Goal: Navigation & Orientation: Locate item on page

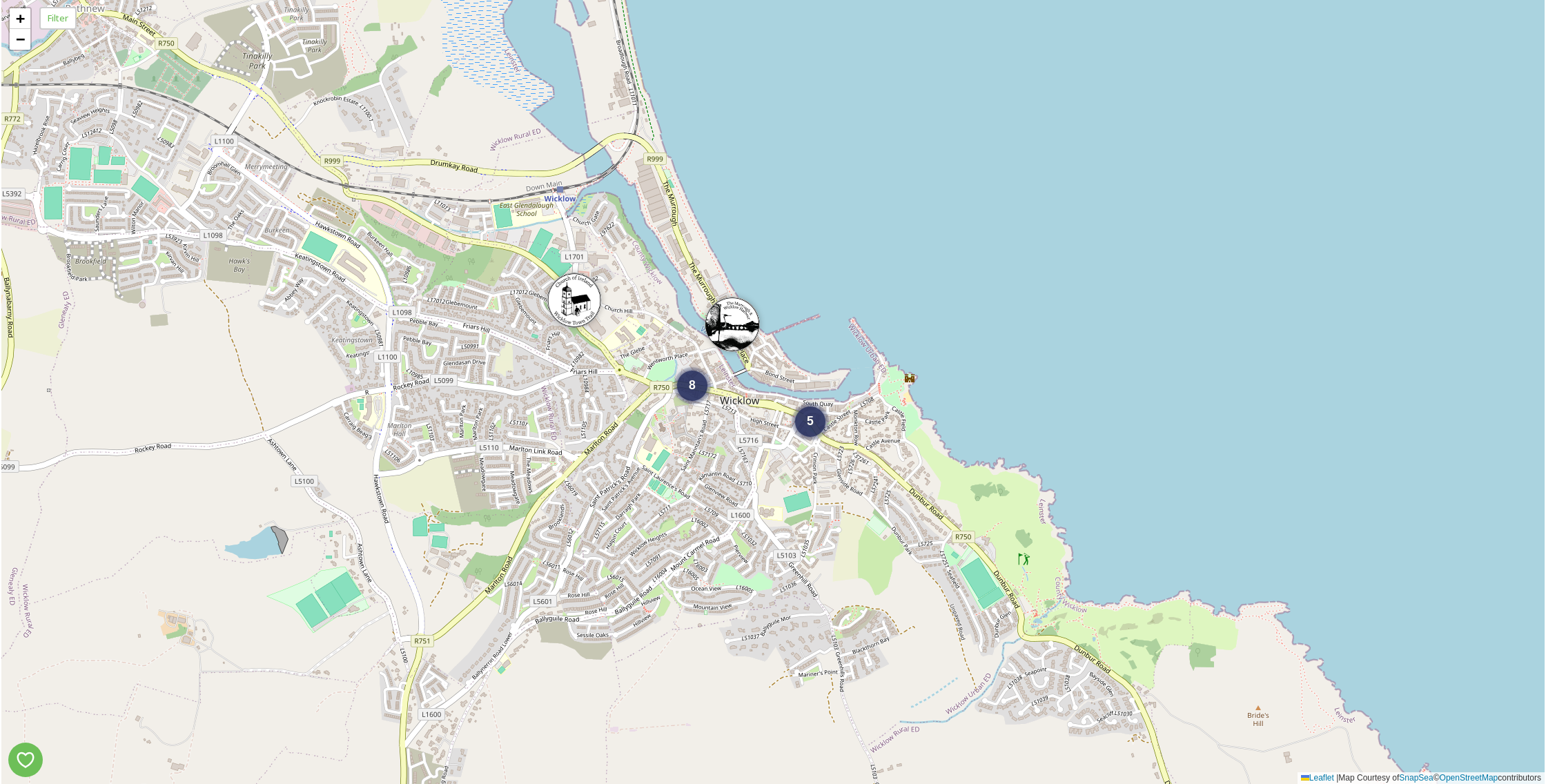
drag, startPoint x: 178, startPoint y: 55, endPoint x: 147, endPoint y: 35, distance: 36.9
click at [147, 35] on div "5 8 + − Leaflet | Map Courtesy of SnapSea © OpenStreetMap contributors" at bounding box center [773, 392] width 1543 height 784
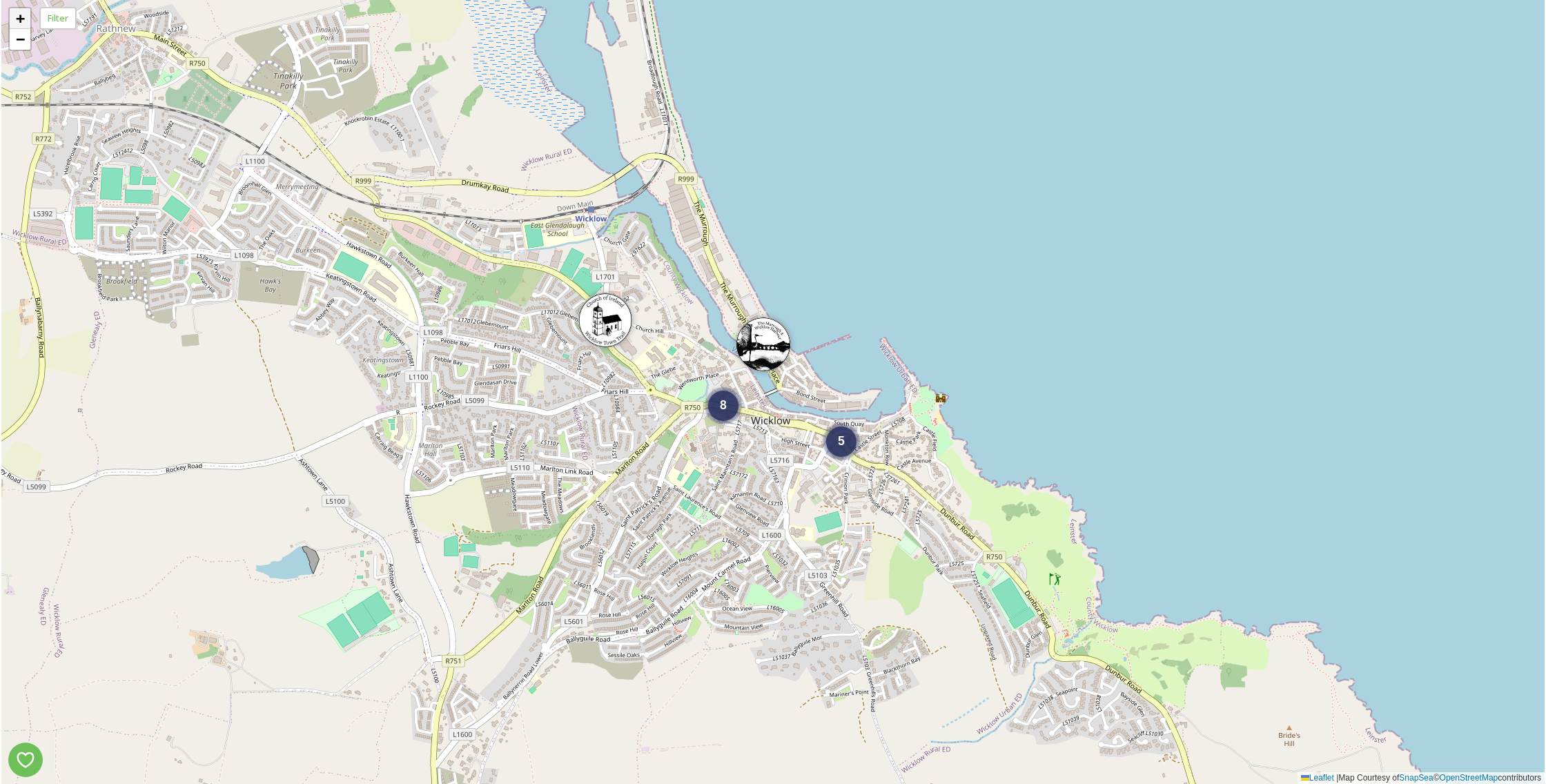
click at [15, 21] on link "+" at bounding box center [20, 19] width 20 height 20
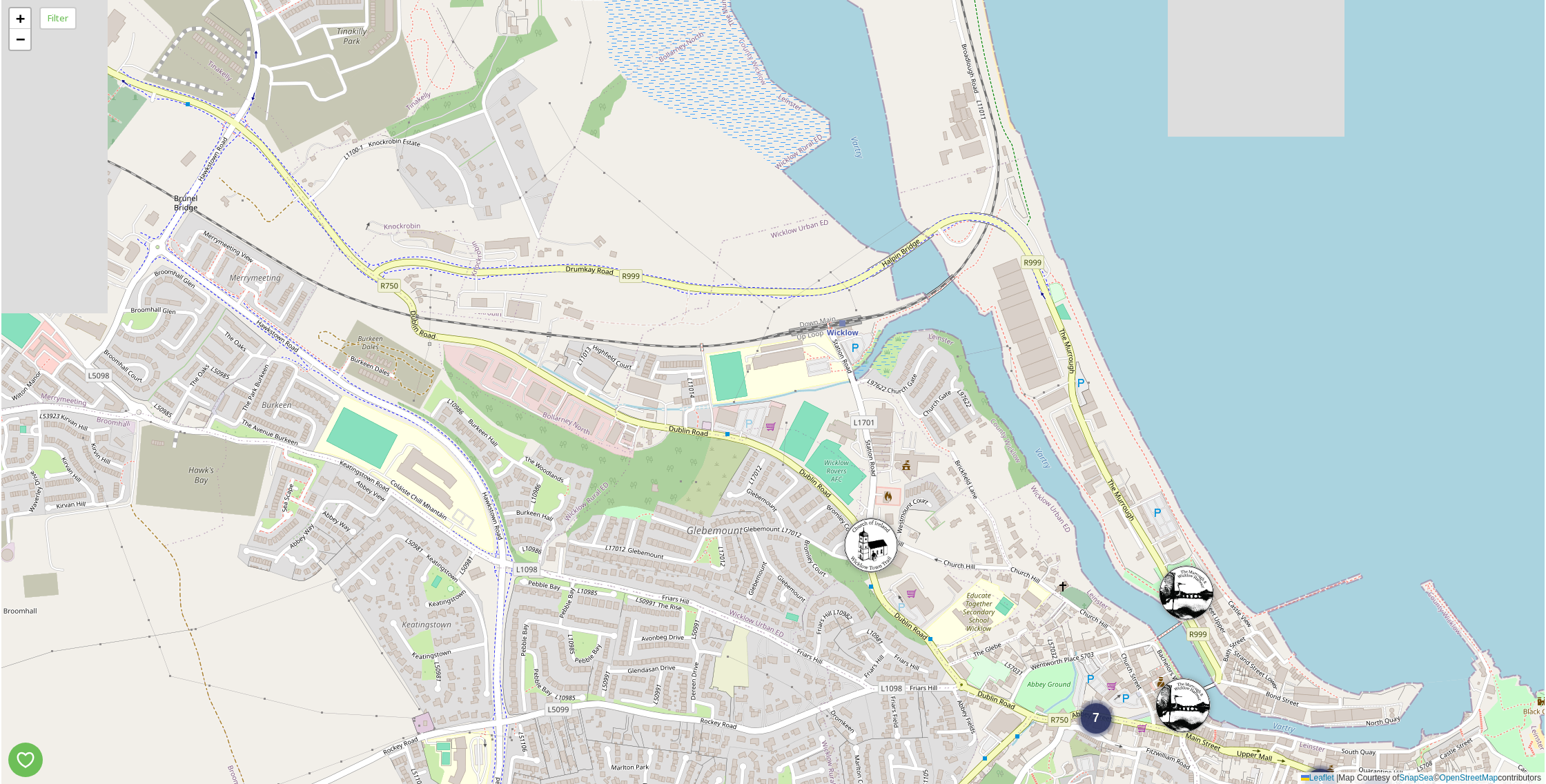
drag, startPoint x: 535, startPoint y: 241, endPoint x: 942, endPoint y: 520, distance: 493.4
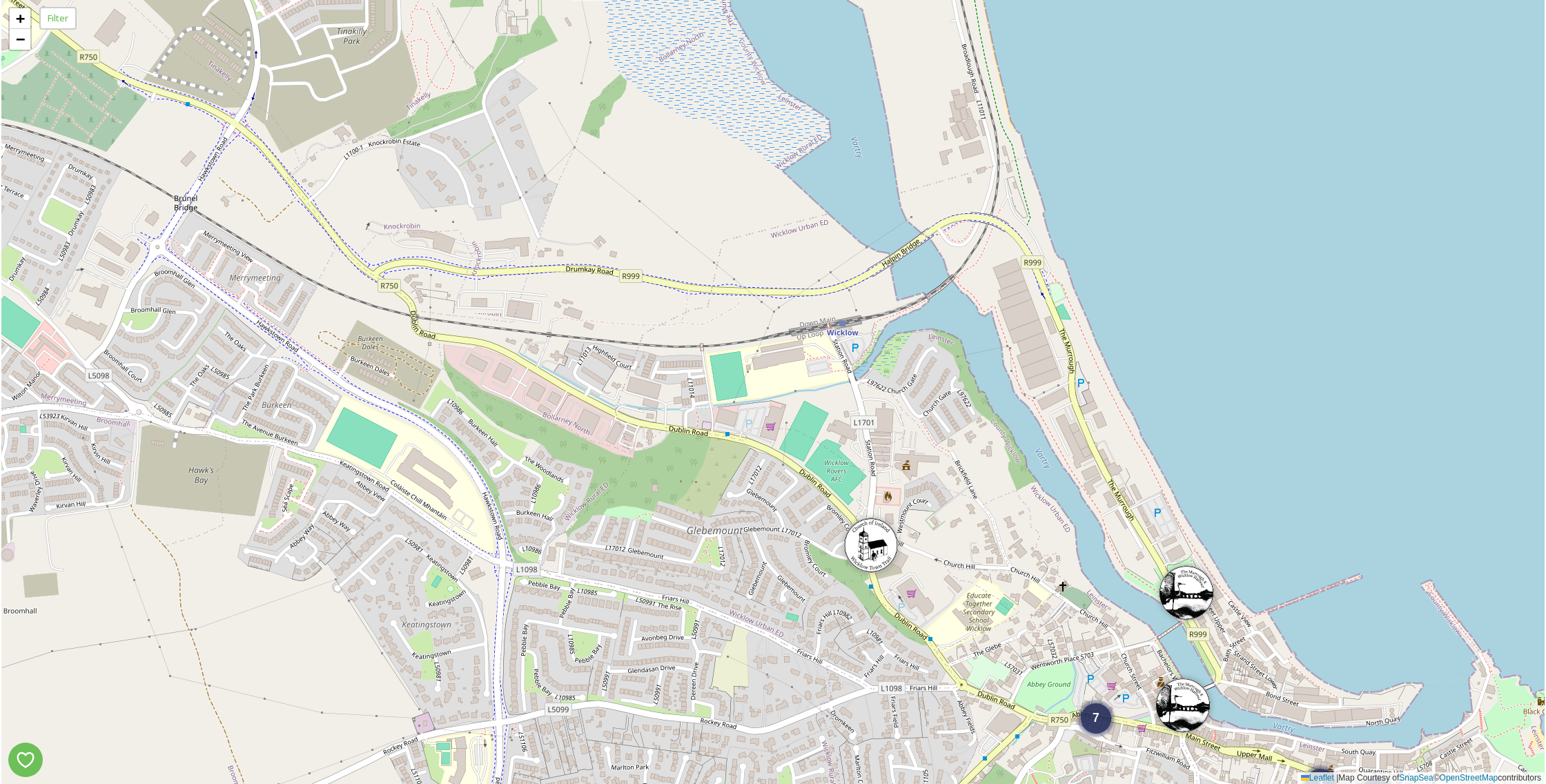
click at [942, 520] on div "2 3 7 + − Leaflet | Map Courtesy of SnapSea © OpenStreetMap contributors" at bounding box center [773, 392] width 1543 height 784
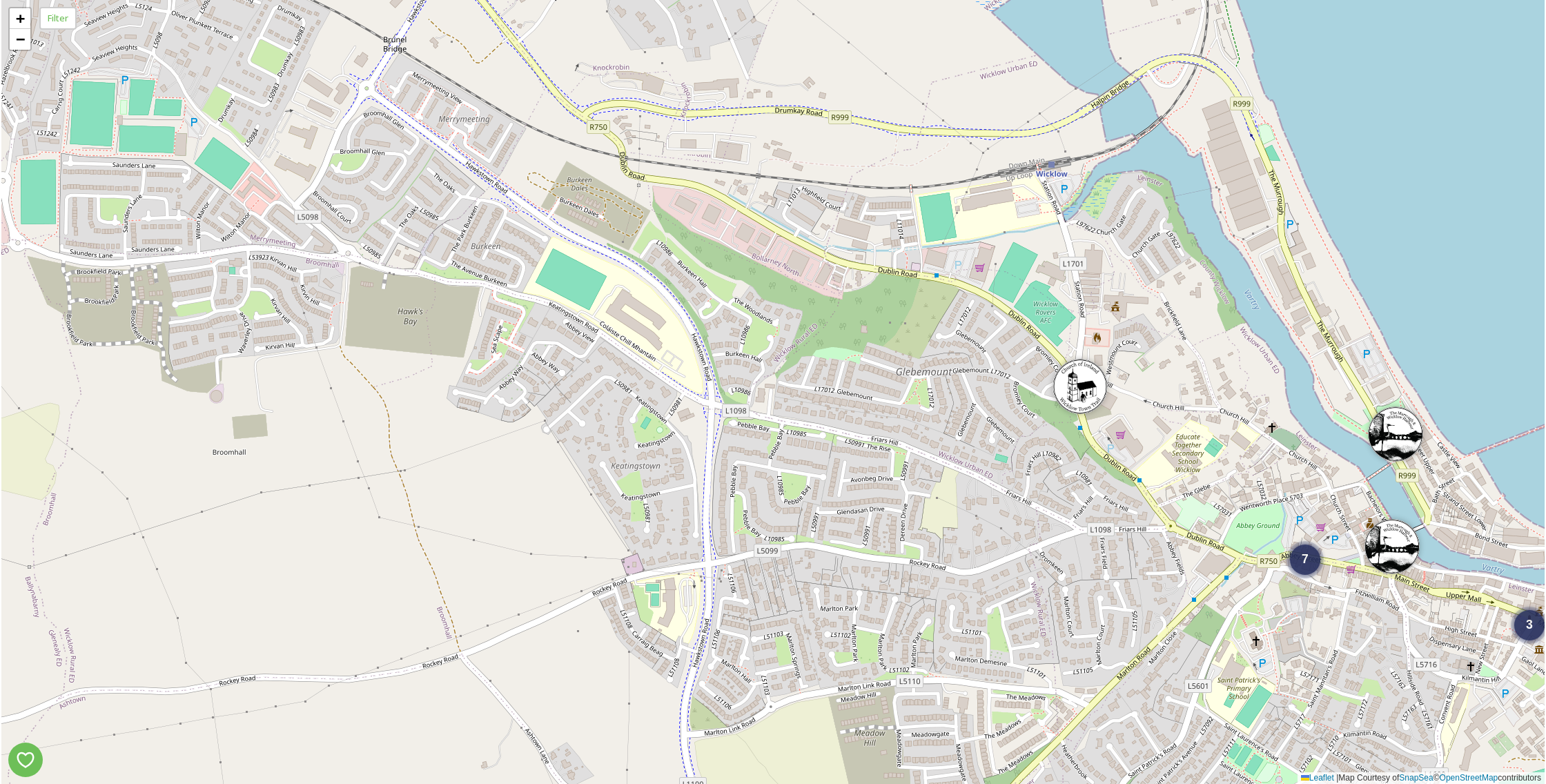
drag, startPoint x: 514, startPoint y: 105, endPoint x: 773, endPoint y: 87, distance: 259.6
click at [722, 0] on html "2 3 7 + − Leaflet | Map Courtesy of SnapSea © OpenStreetMap contributors Filter…" at bounding box center [773, 392] width 1546 height 784
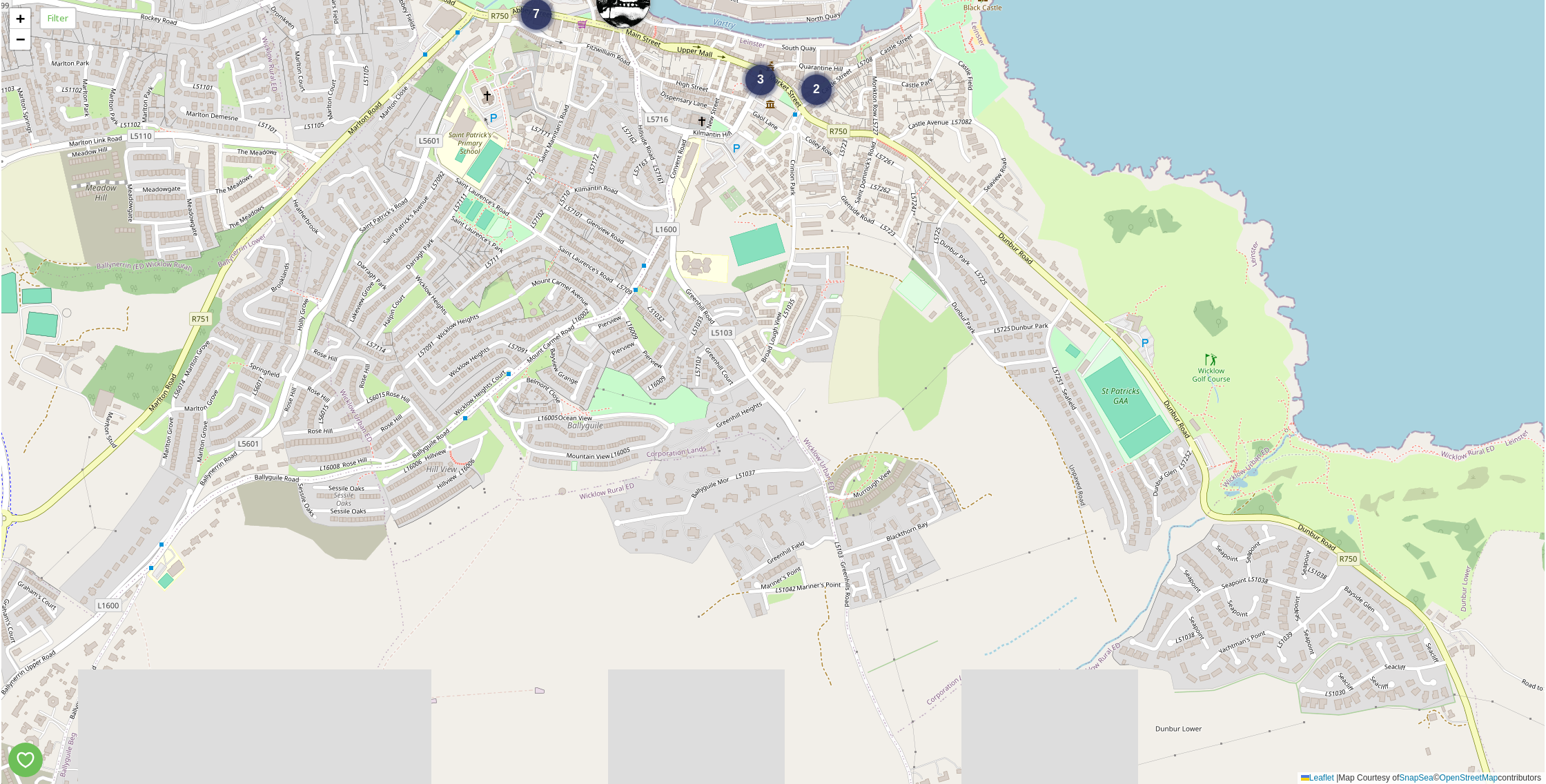
drag, startPoint x: 898, startPoint y: 450, endPoint x: 155, endPoint y: -51, distance: 896.1
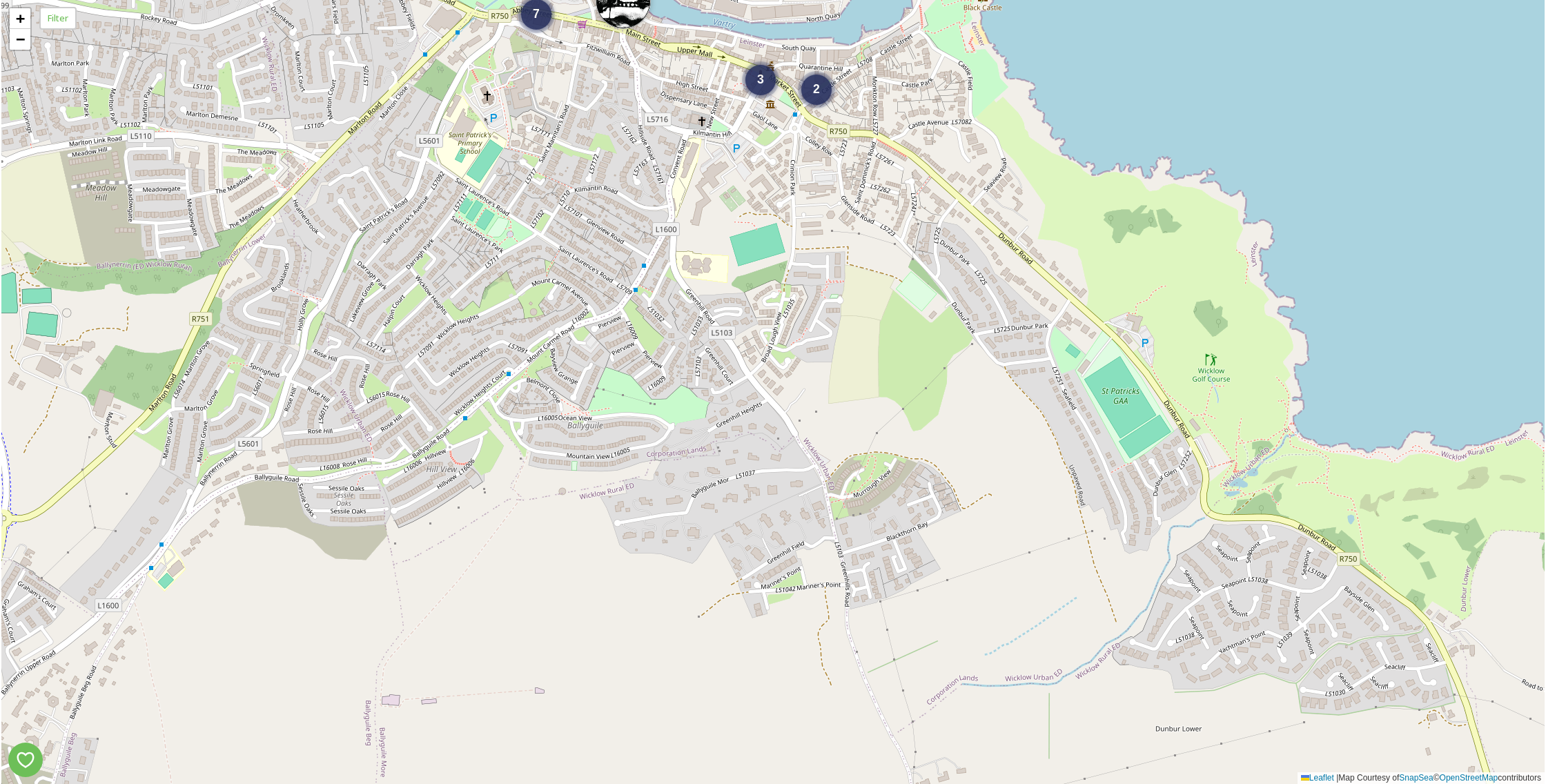
click at [155, 0] on html "2 3 7 + − Leaflet | Map Courtesy of SnapSea © OpenStreetMap contributors Filter…" at bounding box center [773, 392] width 1546 height 784
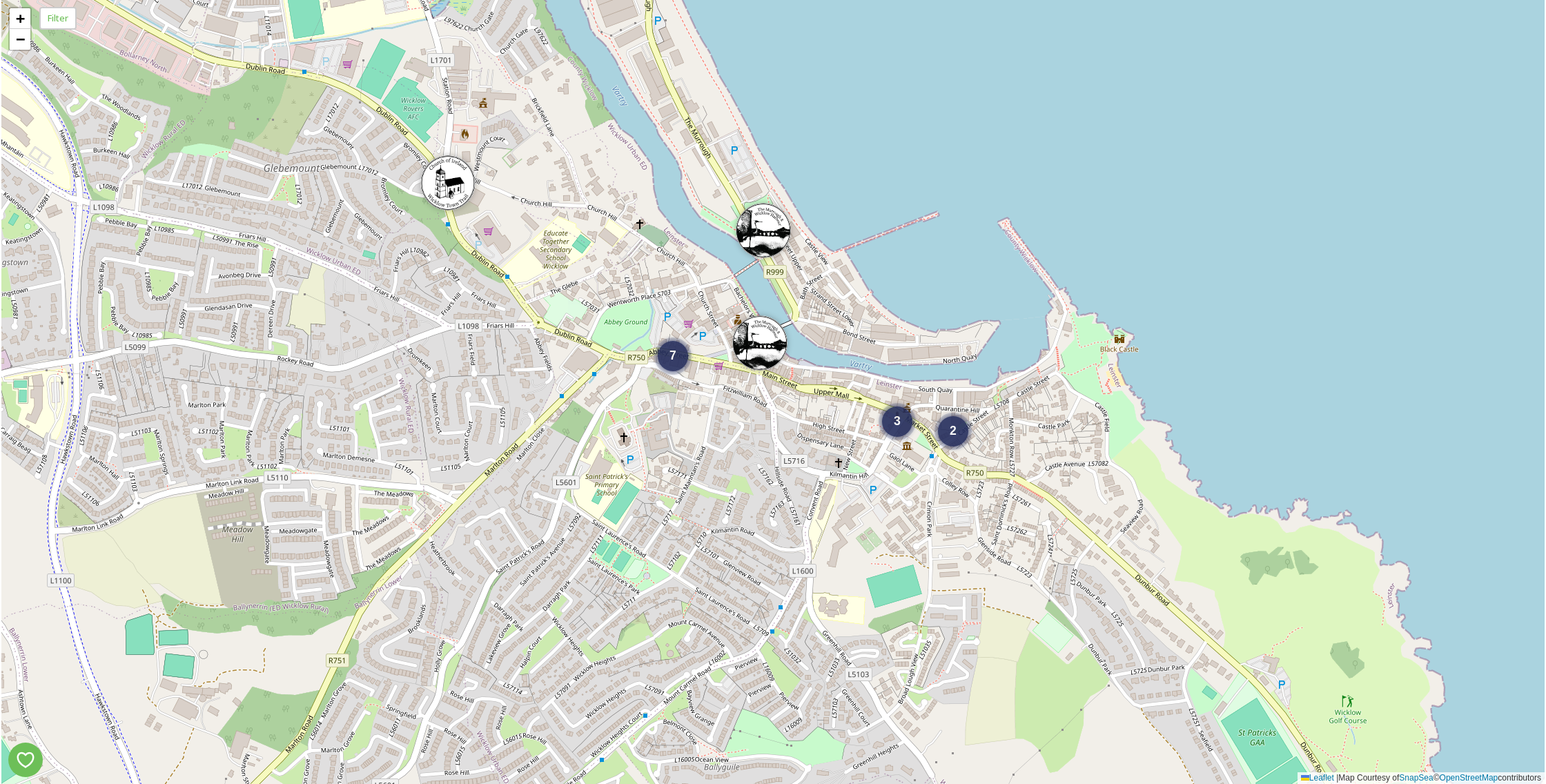
drag, startPoint x: 775, startPoint y: 348, endPoint x: 915, endPoint y: 675, distance: 355.7
click at [915, 675] on div "2 3 7 + − Leaflet | Map Courtesy of SnapSea © OpenStreetMap contributors" at bounding box center [773, 392] width 1543 height 784
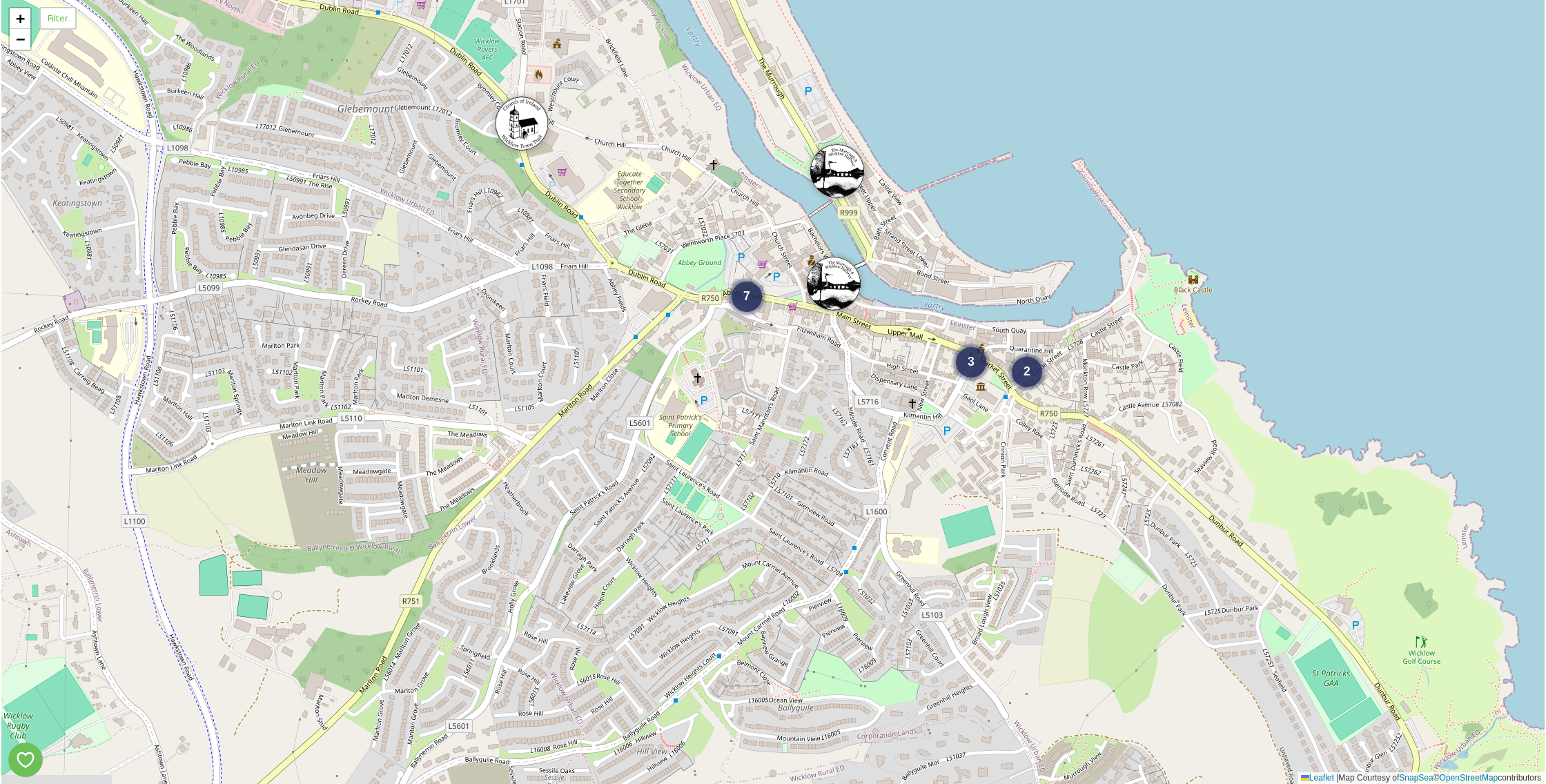
drag, startPoint x: 1310, startPoint y: 474, endPoint x: 1327, endPoint y: 454, distance: 26.2
click at [1325, 463] on div "2 3 7 + − Leaflet | Map Courtesy of SnapSea © OpenStreetMap contributors" at bounding box center [773, 392] width 1543 height 784
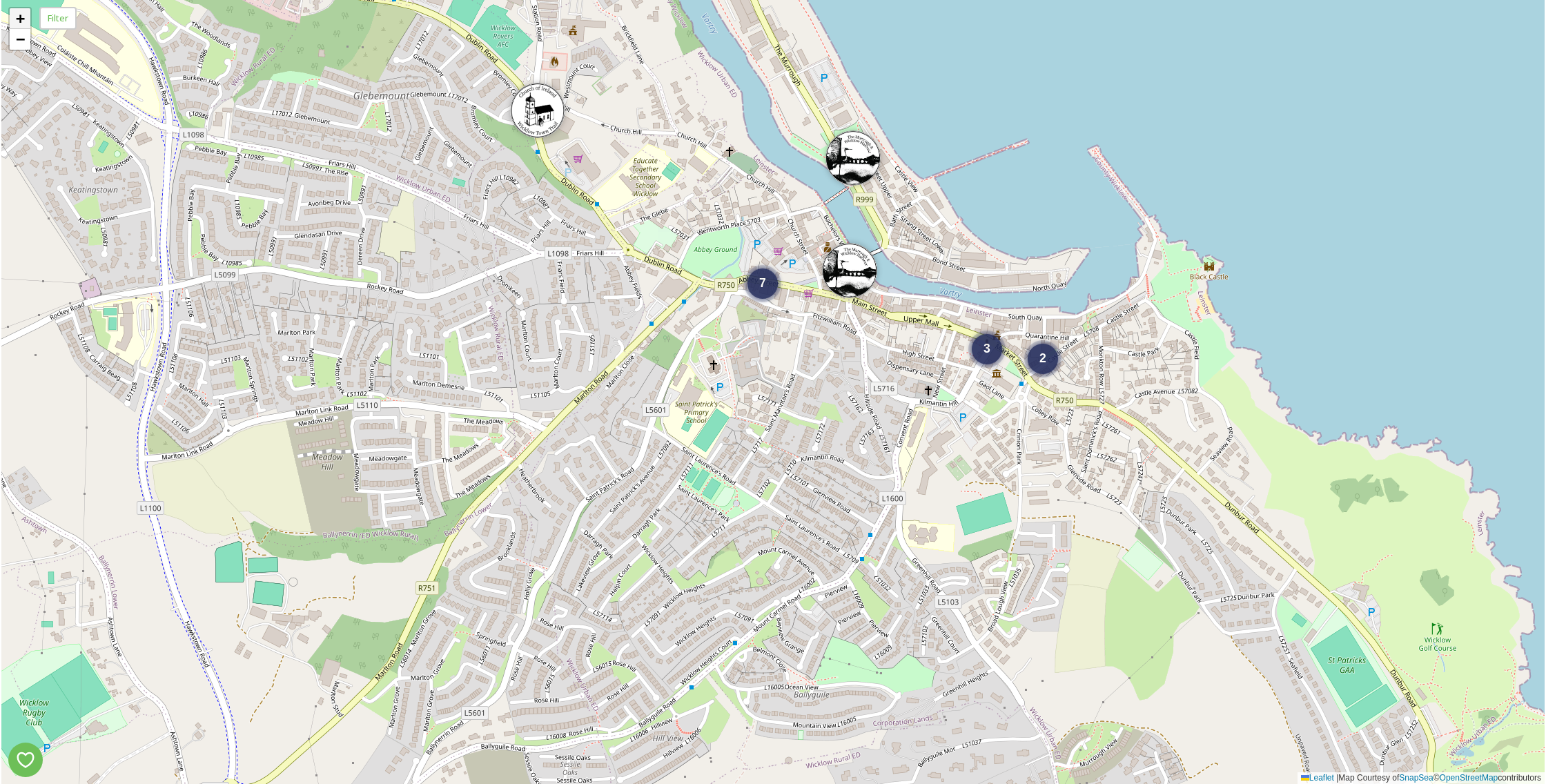
click at [16, 19] on span "+" at bounding box center [20, 18] width 9 height 17
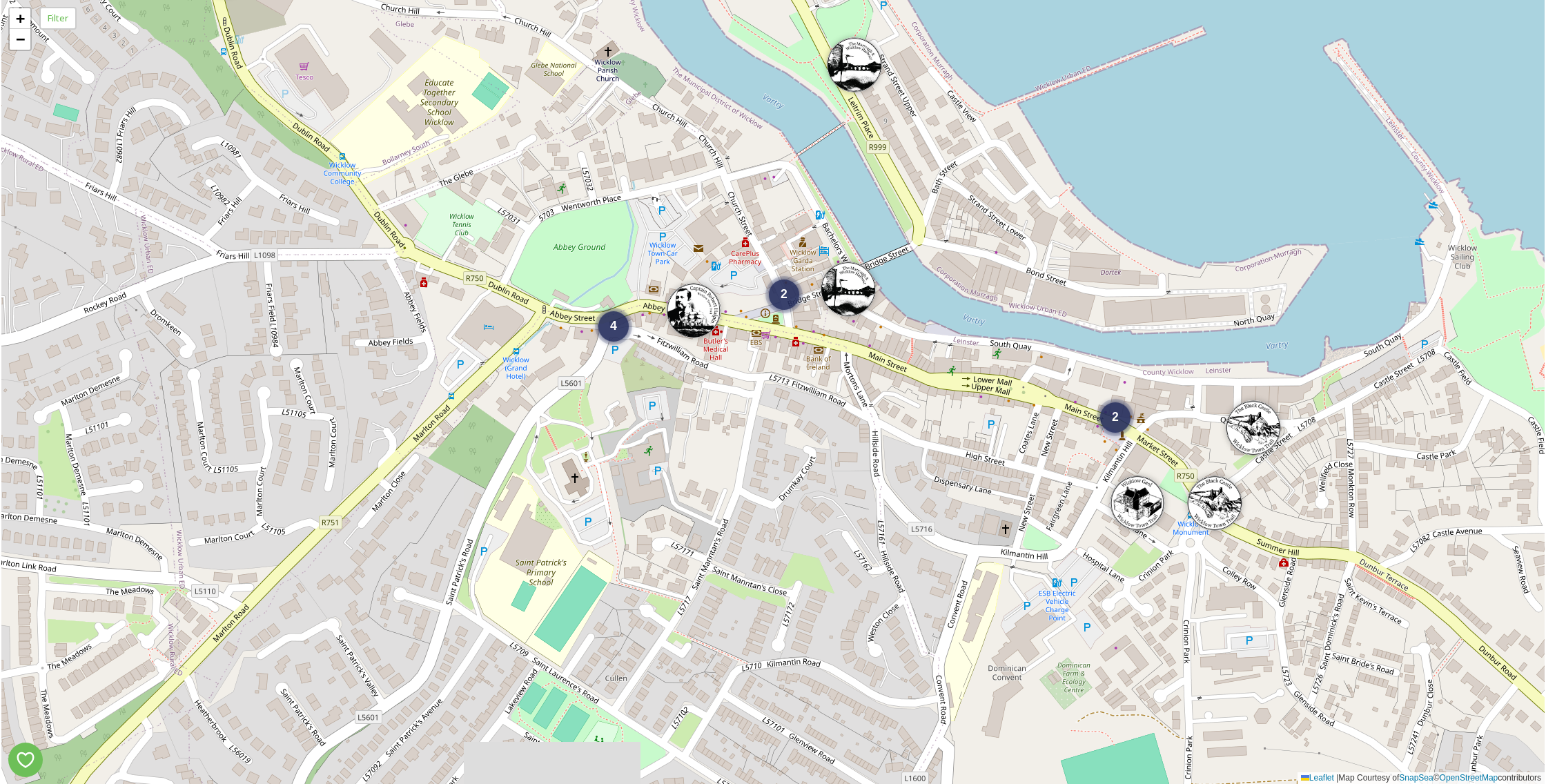
drag, startPoint x: 675, startPoint y: 435, endPoint x: 595, endPoint y: 575, distance: 161.2
click at [596, 575] on div "2 2 4 + − Leaflet | Map Courtesy of SnapSea © OpenStreetMap contributors" at bounding box center [773, 392] width 1543 height 784
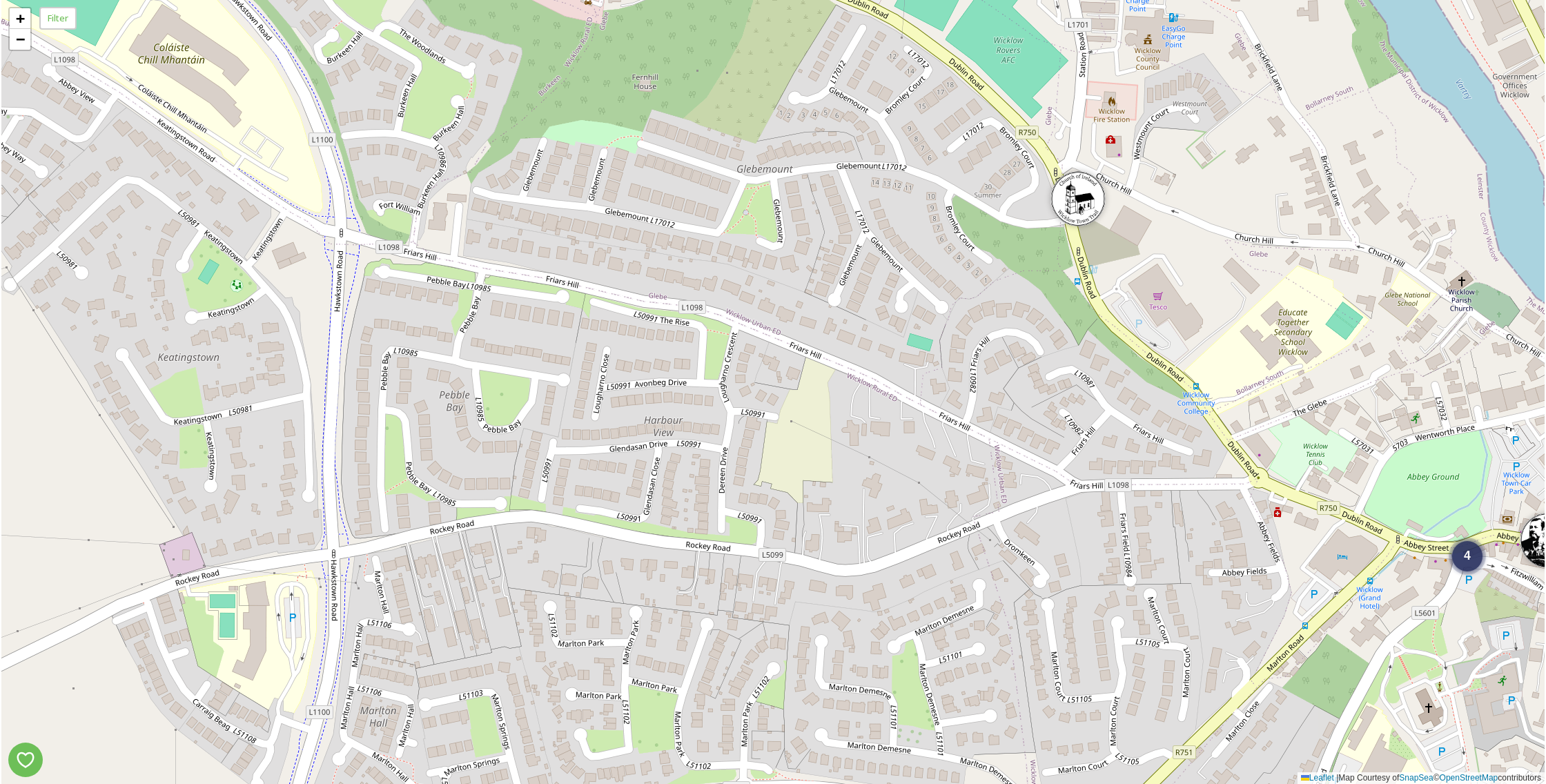
drag, startPoint x: 329, startPoint y: 441, endPoint x: 1120, endPoint y: 635, distance: 814.4
click at [1135, 672] on div "2 2 4 + − Leaflet | Map Courtesy of SnapSea © OpenStreetMap contributors" at bounding box center [773, 392] width 1543 height 784
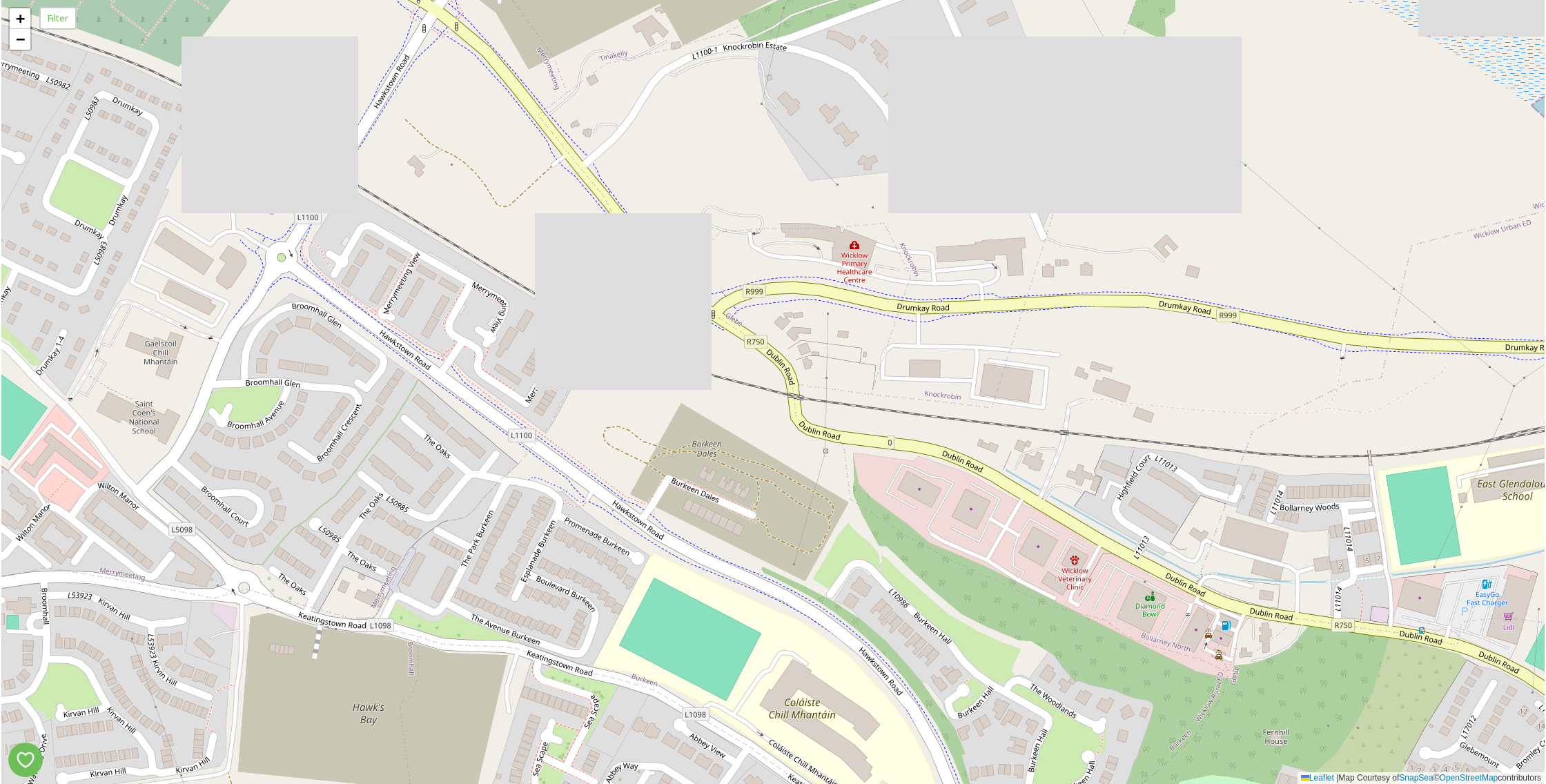
drag, startPoint x: 914, startPoint y: 159, endPoint x: 1539, endPoint y: 810, distance: 902.5
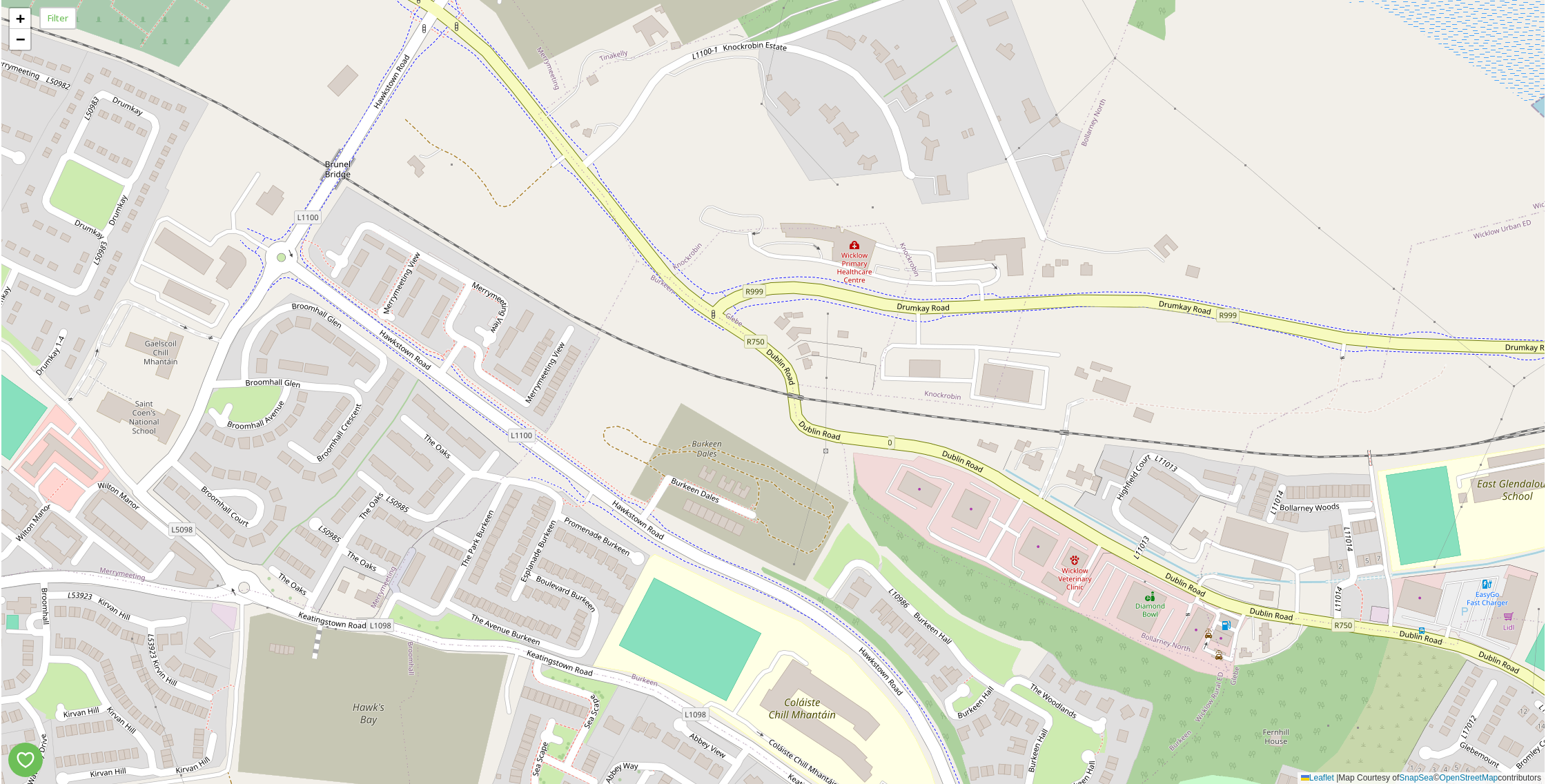
click at [1539, 783] on html "2 2 4 + − Leaflet | Map Courtesy of SnapSea © OpenStreetMap contributors Filter…" at bounding box center [773, 392] width 1546 height 784
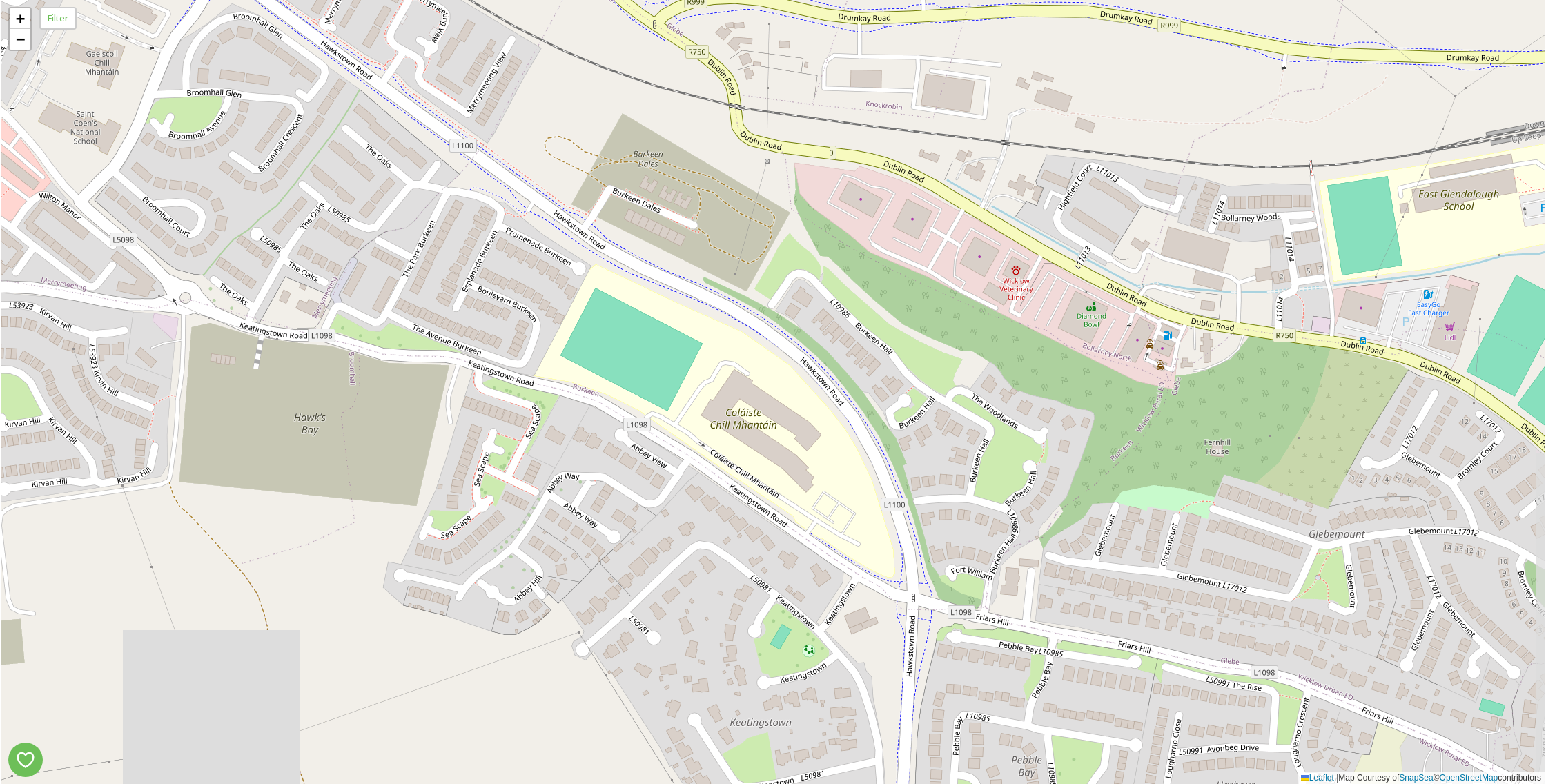
drag, startPoint x: 864, startPoint y: 236, endPoint x: 812, endPoint y: -49, distance: 289.7
click at [812, 0] on html "2 2 4 + − Leaflet | Map Courtesy of SnapSea © OpenStreetMap contributors Filter…" at bounding box center [773, 392] width 1546 height 784
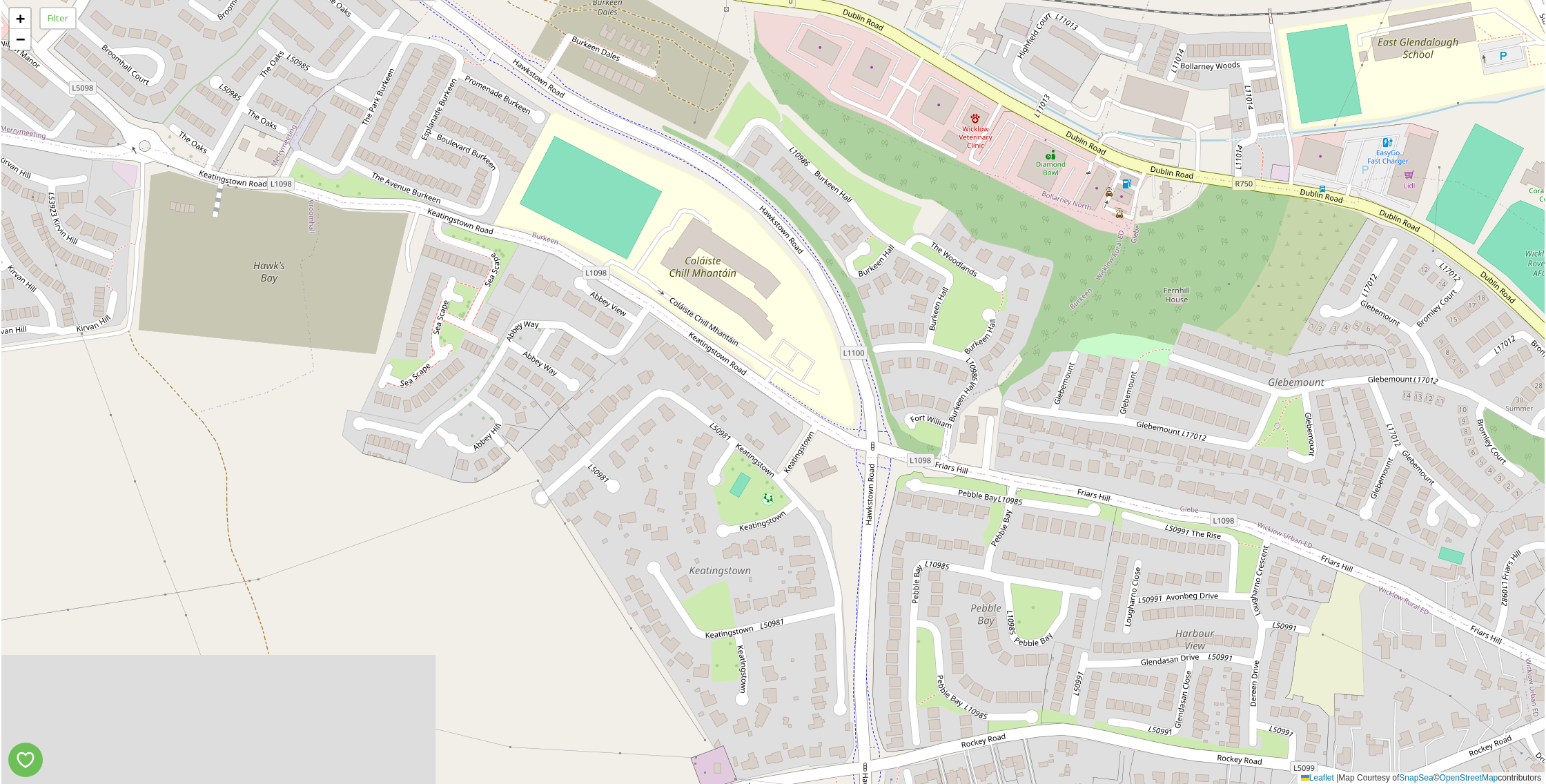
drag, startPoint x: 952, startPoint y: 426, endPoint x: 929, endPoint y: 345, distance: 84.2
click at [930, 344] on div "2 2 4 + − Leaflet | Map Courtesy of SnapSea © OpenStreetMap contributors" at bounding box center [773, 392] width 1543 height 784
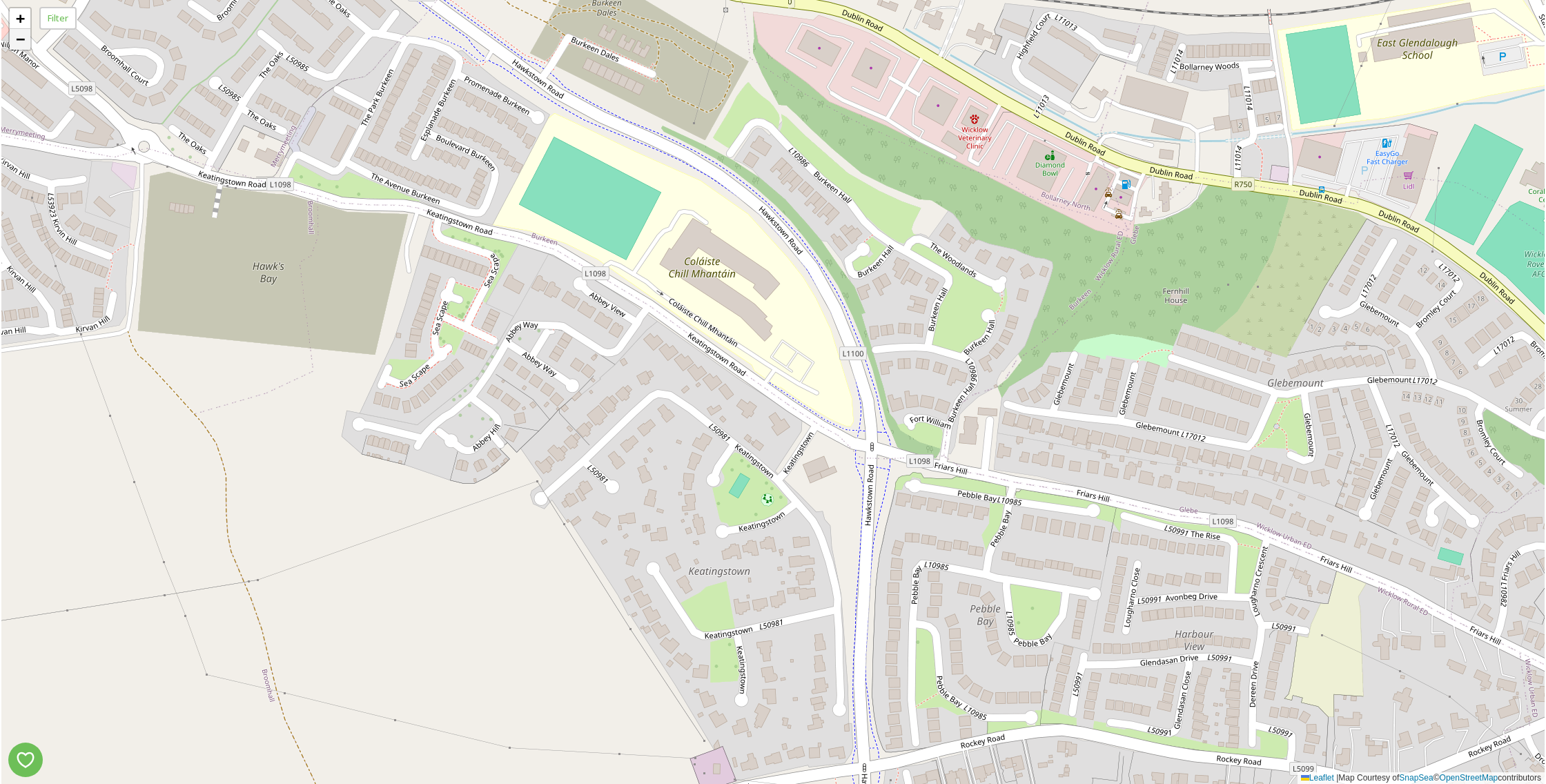
click at [24, 48] on span "−" at bounding box center [20, 39] width 9 height 17
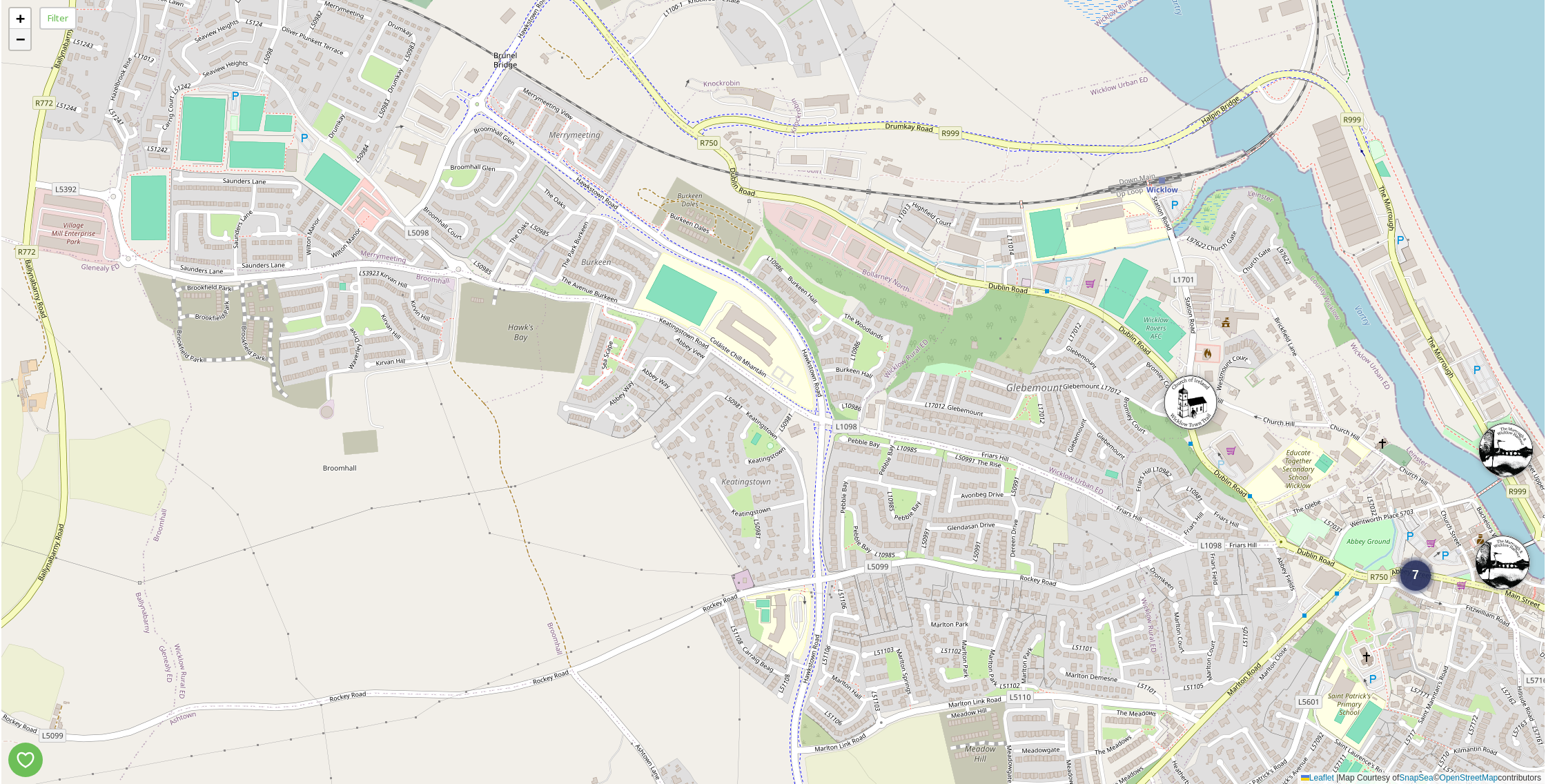
click at [24, 48] on span "−" at bounding box center [20, 39] width 9 height 17
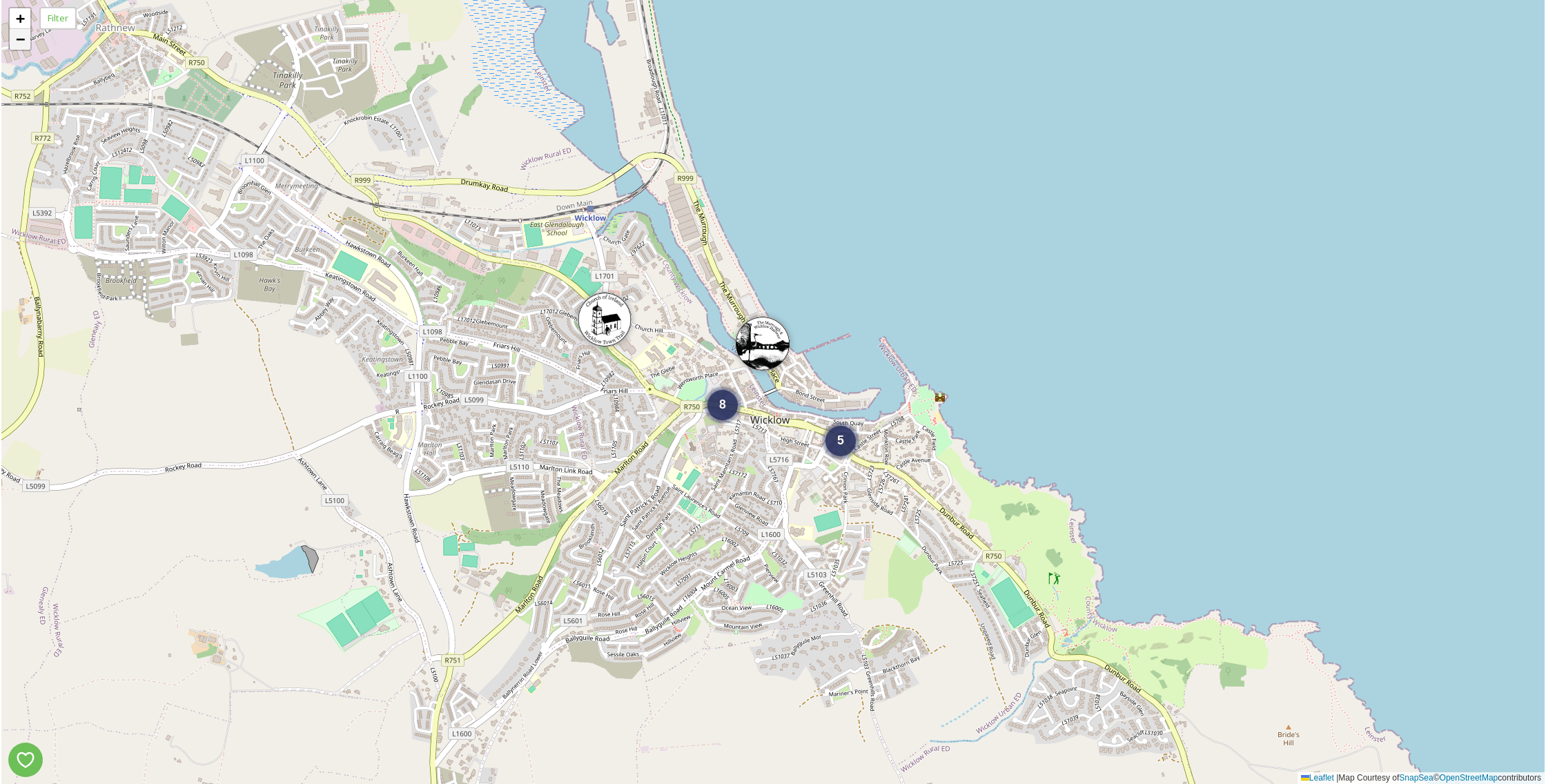
click at [24, 48] on span "−" at bounding box center [20, 39] width 9 height 17
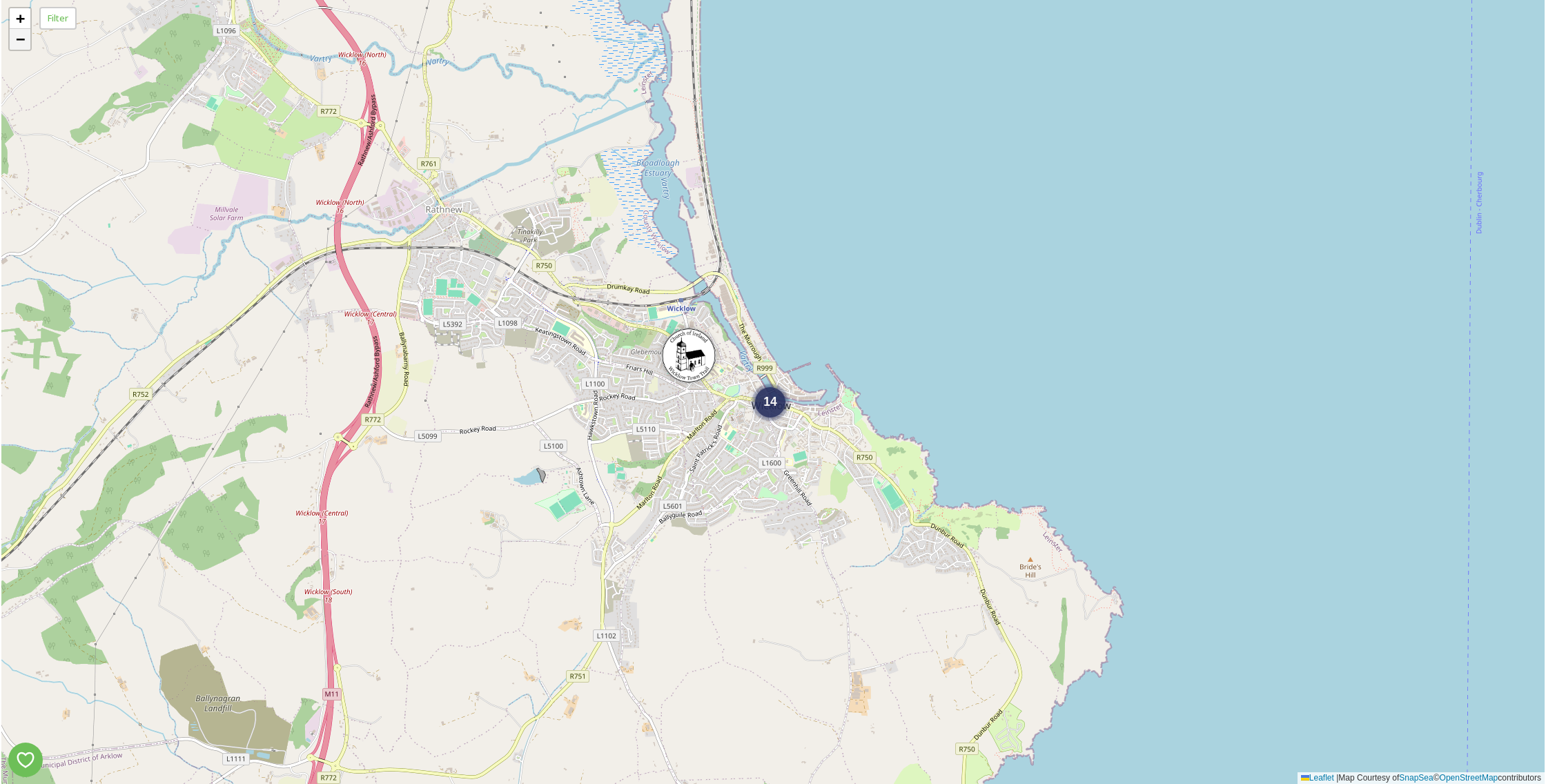
click at [24, 48] on span "−" at bounding box center [20, 39] width 9 height 17
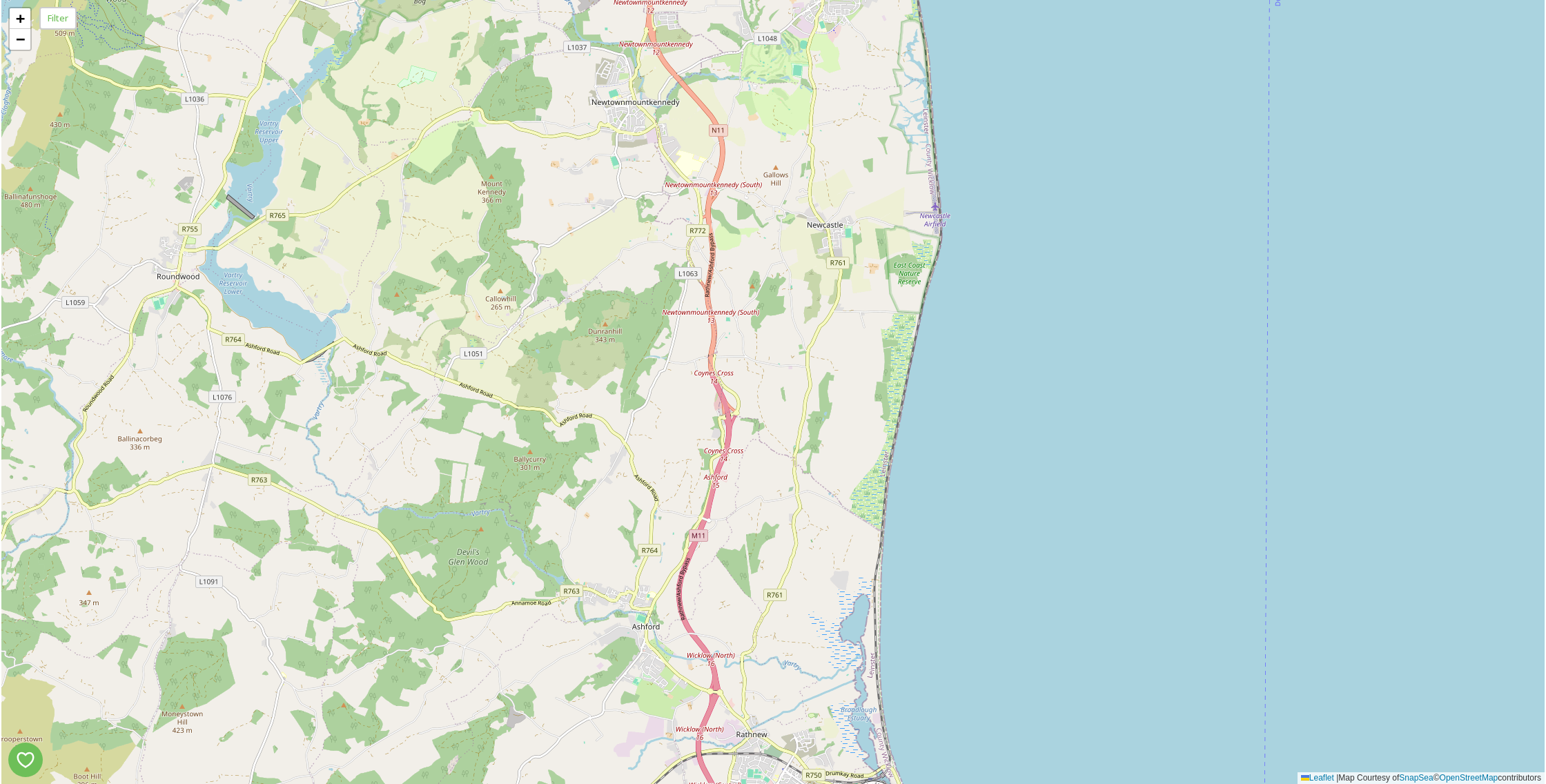
drag, startPoint x: 653, startPoint y: 397, endPoint x: 777, endPoint y: 761, distance: 384.5
click at [791, 783] on html "14 + − Leaflet | Map Courtesy of SnapSea © OpenStreetMap contributors Filter /p…" at bounding box center [773, 392] width 1546 height 784
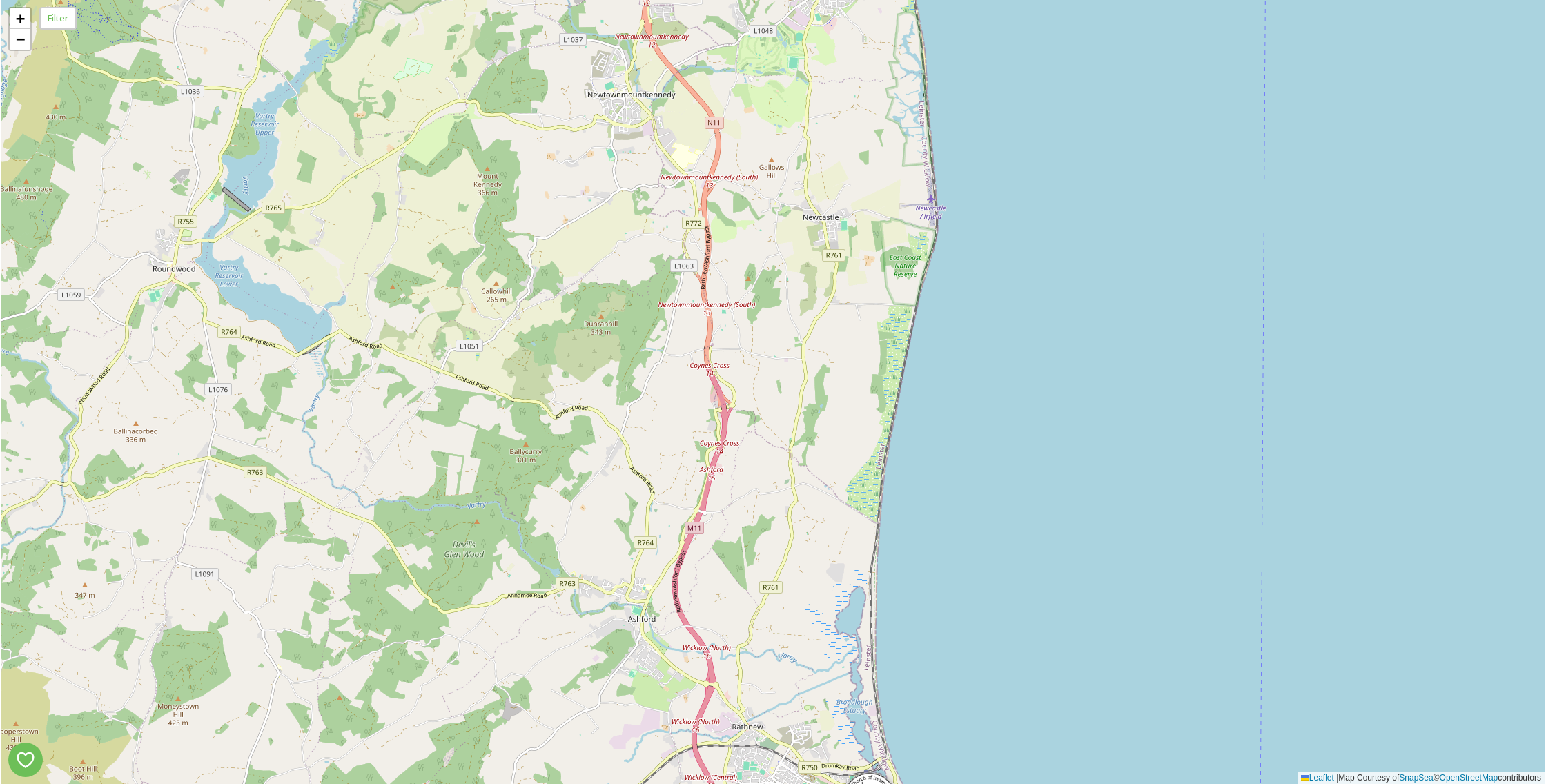
drag, startPoint x: 653, startPoint y: 525, endPoint x: 766, endPoint y: 812, distance: 308.4
click at [766, 783] on html "14 + − Leaflet | Map Courtesy of SnapSea © OpenStreetMap contributors Filter /p…" at bounding box center [773, 392] width 1546 height 784
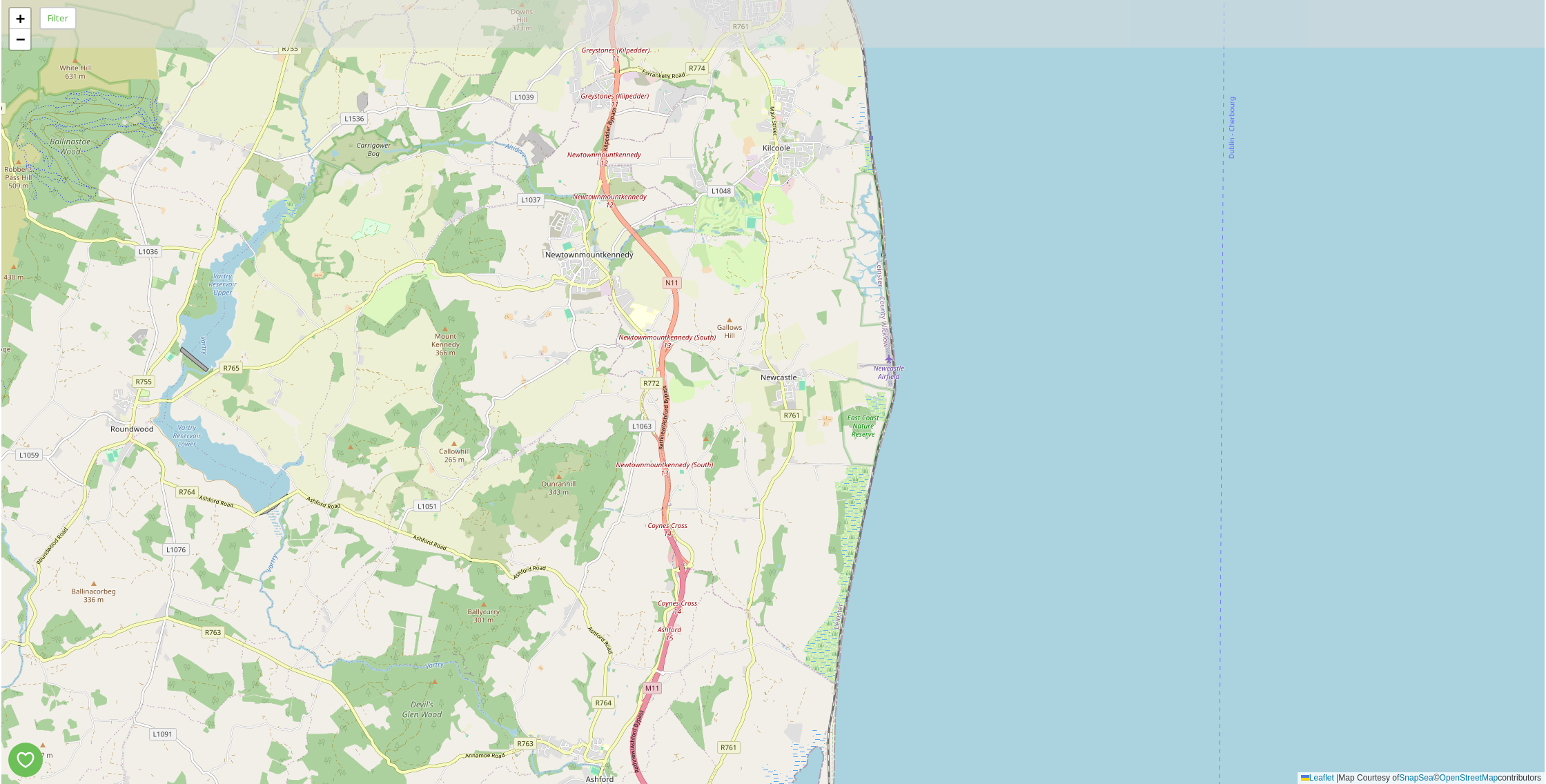
drag, startPoint x: 616, startPoint y: 77, endPoint x: 713, endPoint y: 660, distance: 591.0
click at [712, 660] on div "14 + − Leaflet | Map Courtesy of SnapSea © OpenStreetMap contributors" at bounding box center [773, 392] width 1543 height 784
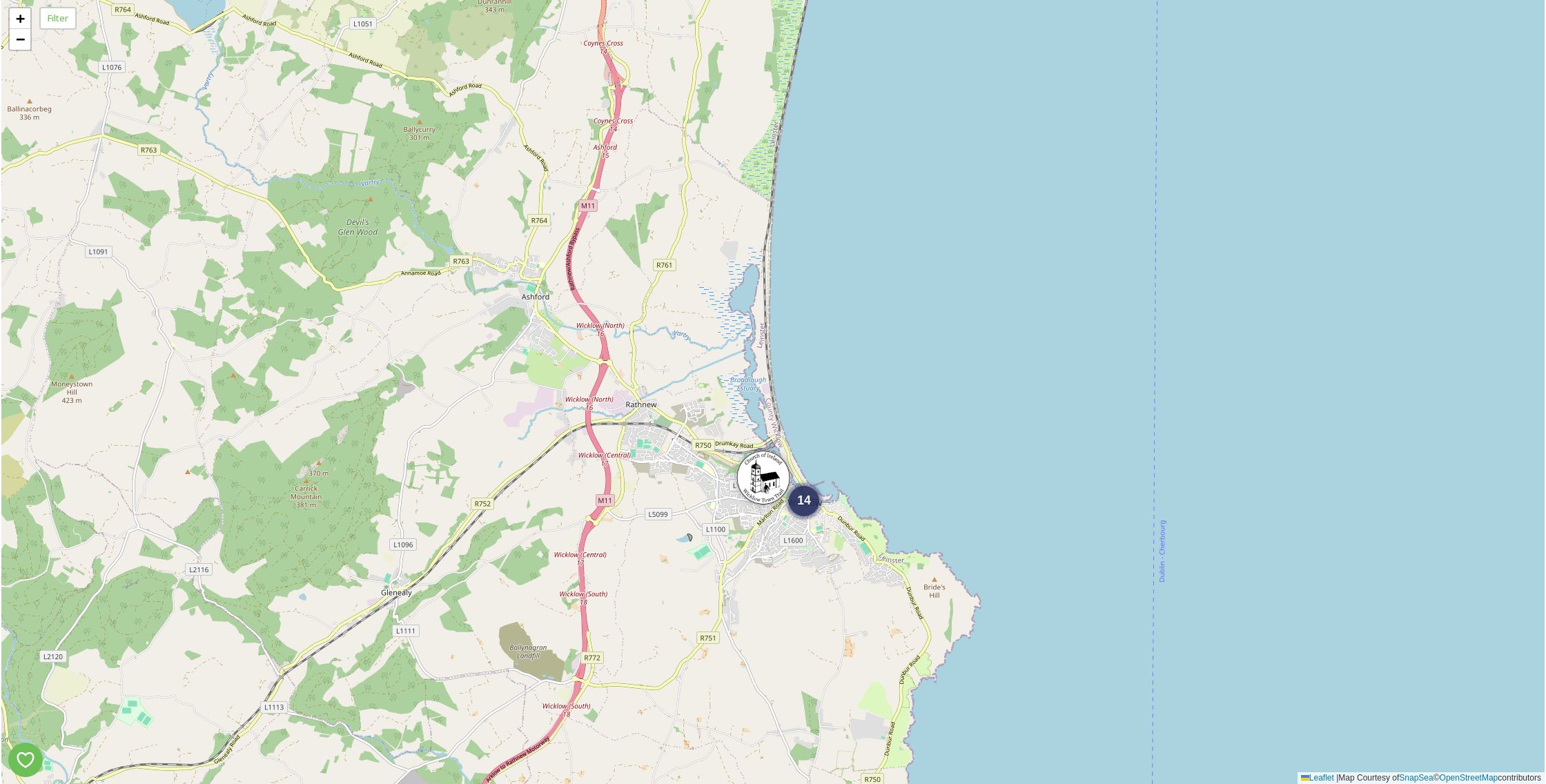
drag, startPoint x: 762, startPoint y: 815, endPoint x: 772, endPoint y: 815, distance: 10.0
click at [772, 783] on html "14 + − Leaflet | Map Courtesy of SnapSea © OpenStreetMap contributors Filter /p…" at bounding box center [773, 392] width 1546 height 784
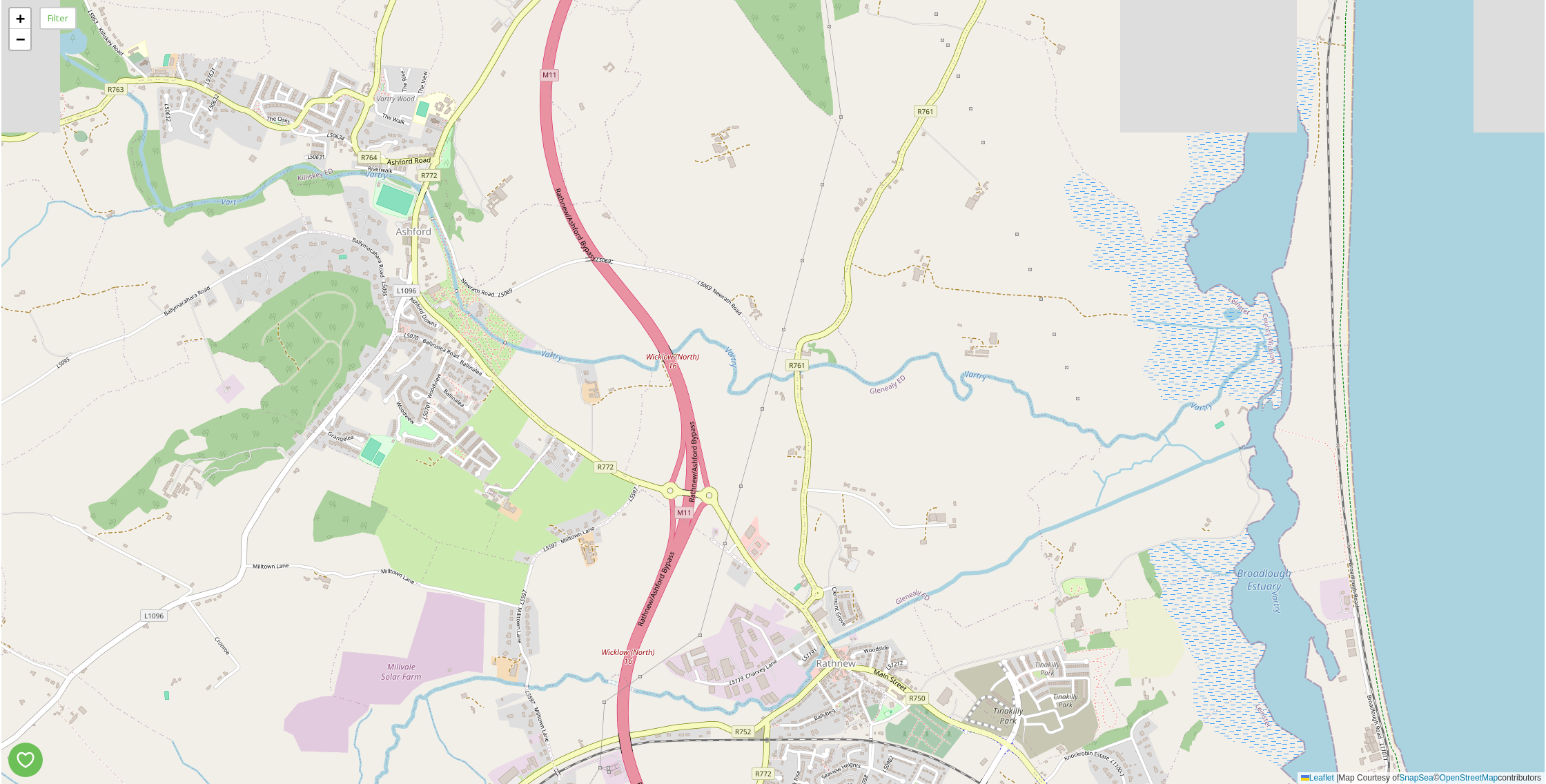
drag, startPoint x: 458, startPoint y: 164, endPoint x: 1173, endPoint y: 796, distance: 954.3
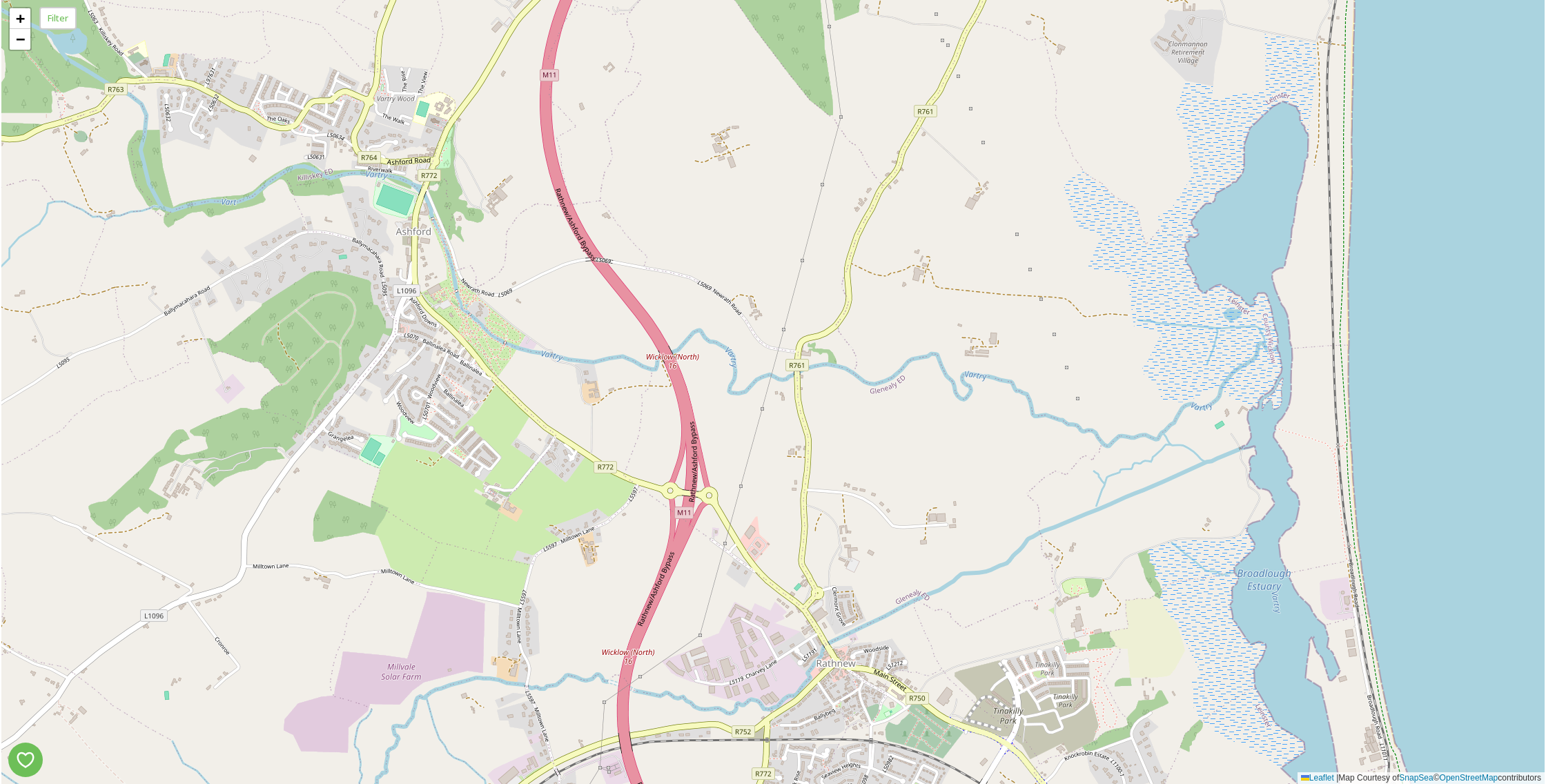
click at [1173, 783] on html "5 8 + − Leaflet | Map Courtesy of SnapSea © OpenStreetMap contributors Filter /…" at bounding box center [773, 392] width 1546 height 784
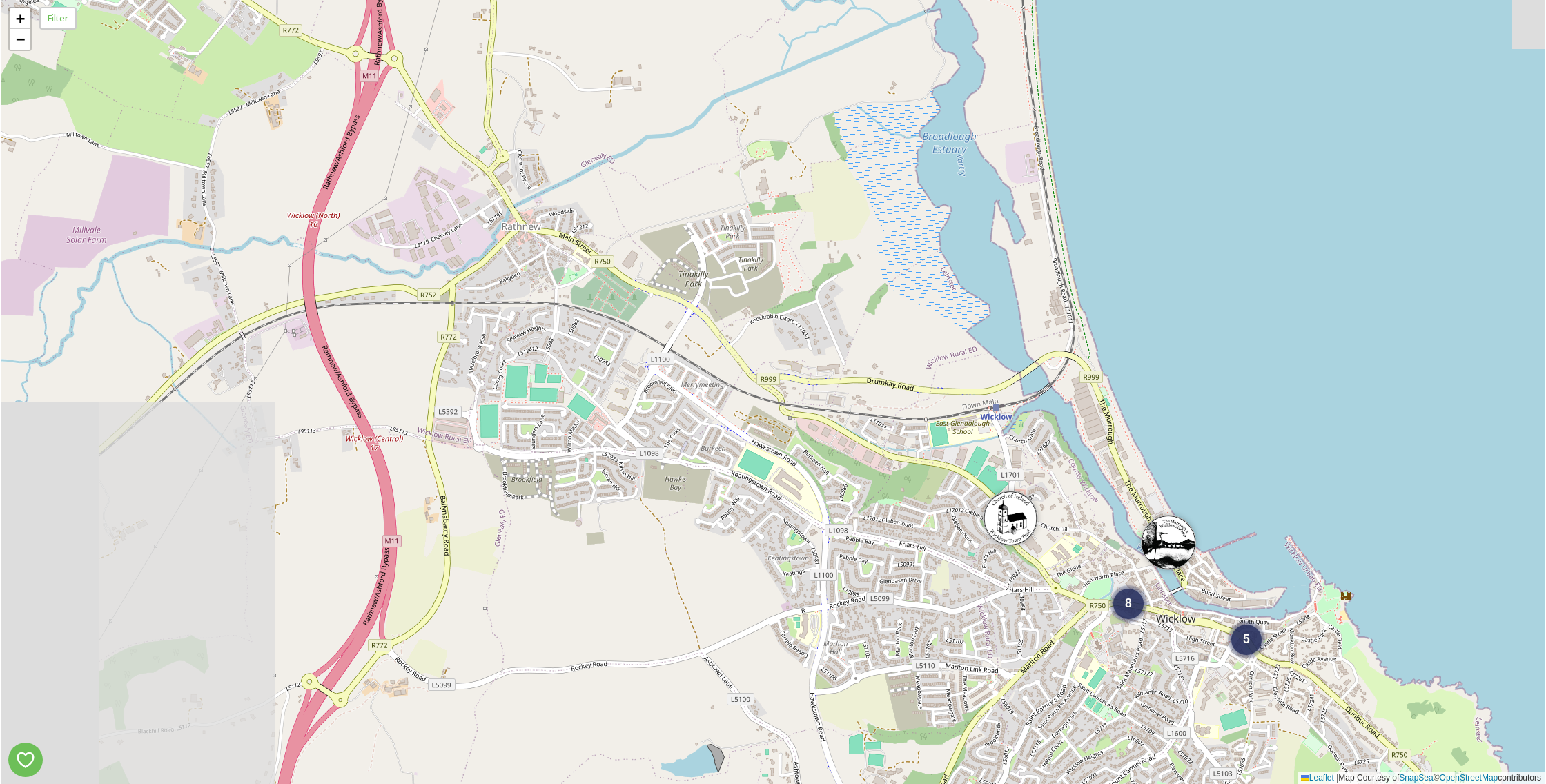
drag, startPoint x: 708, startPoint y: 361, endPoint x: 1194, endPoint y: 601, distance: 542.0
click at [1194, 601] on div "5 8 + − Leaflet | Map Courtesy of SnapSea © OpenStreetMap contributors" at bounding box center [773, 392] width 1543 height 784
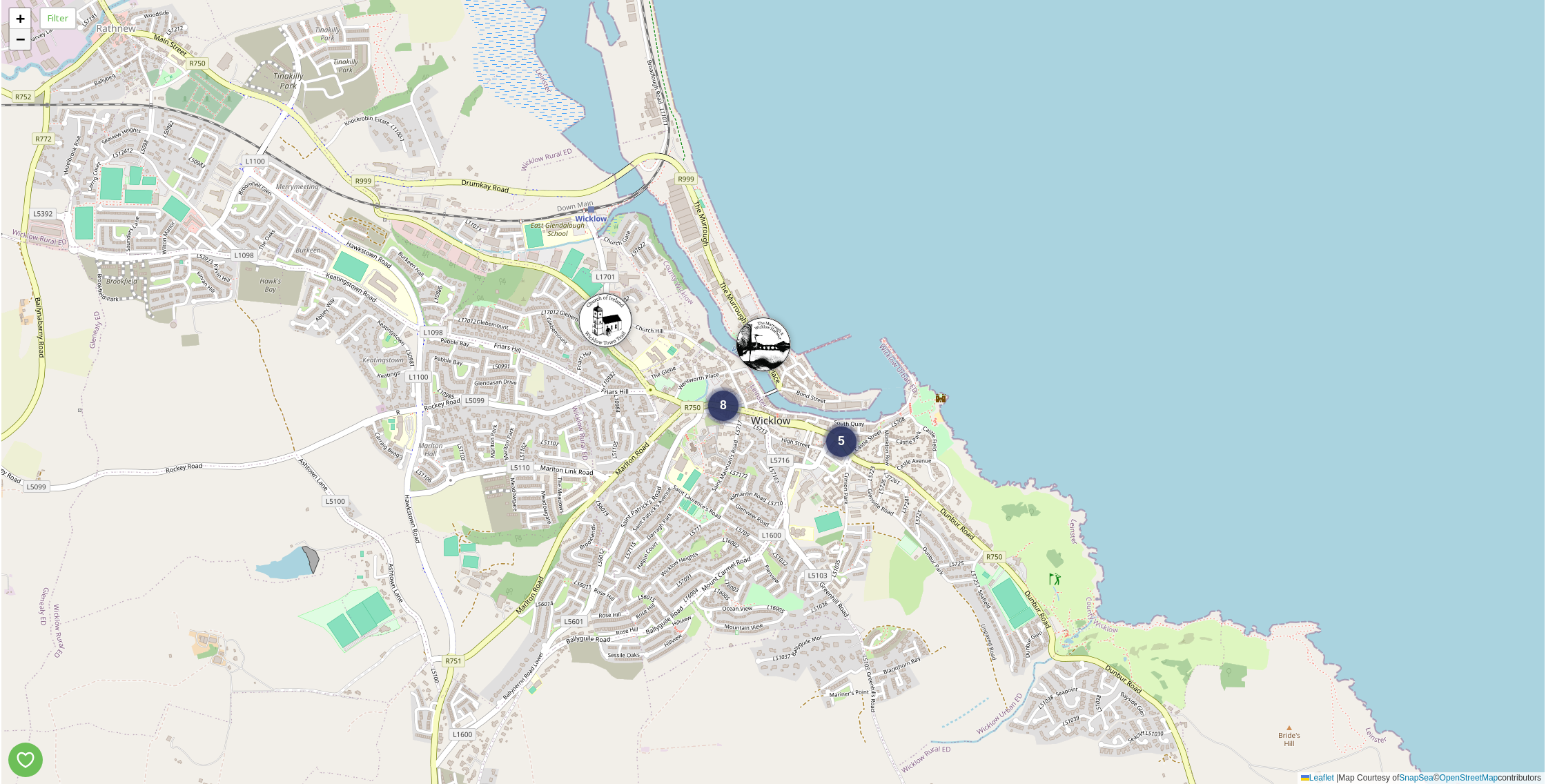
click at [21, 36] on span "−" at bounding box center [20, 39] width 9 height 17
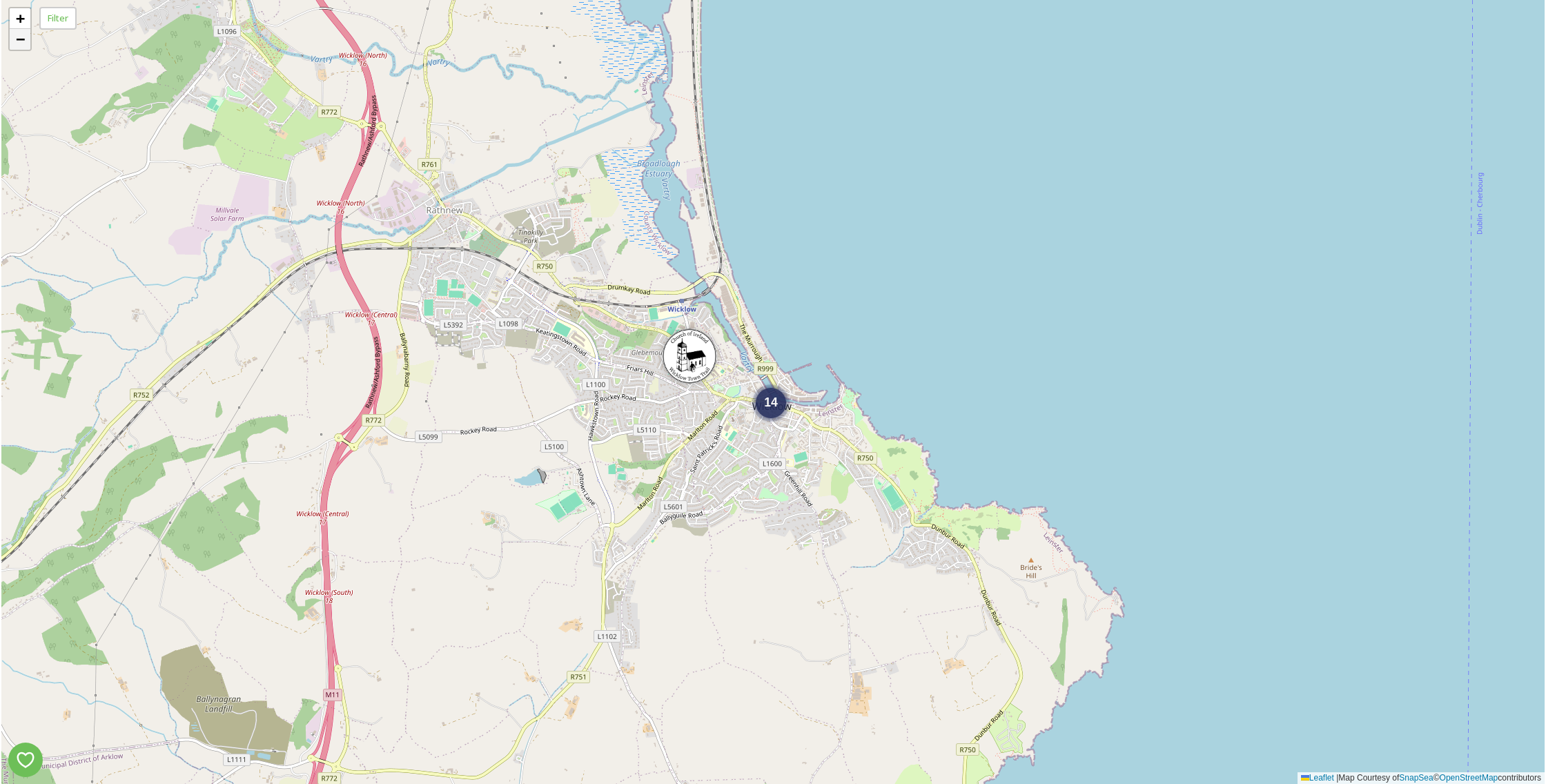
click at [21, 36] on span "−" at bounding box center [20, 39] width 9 height 17
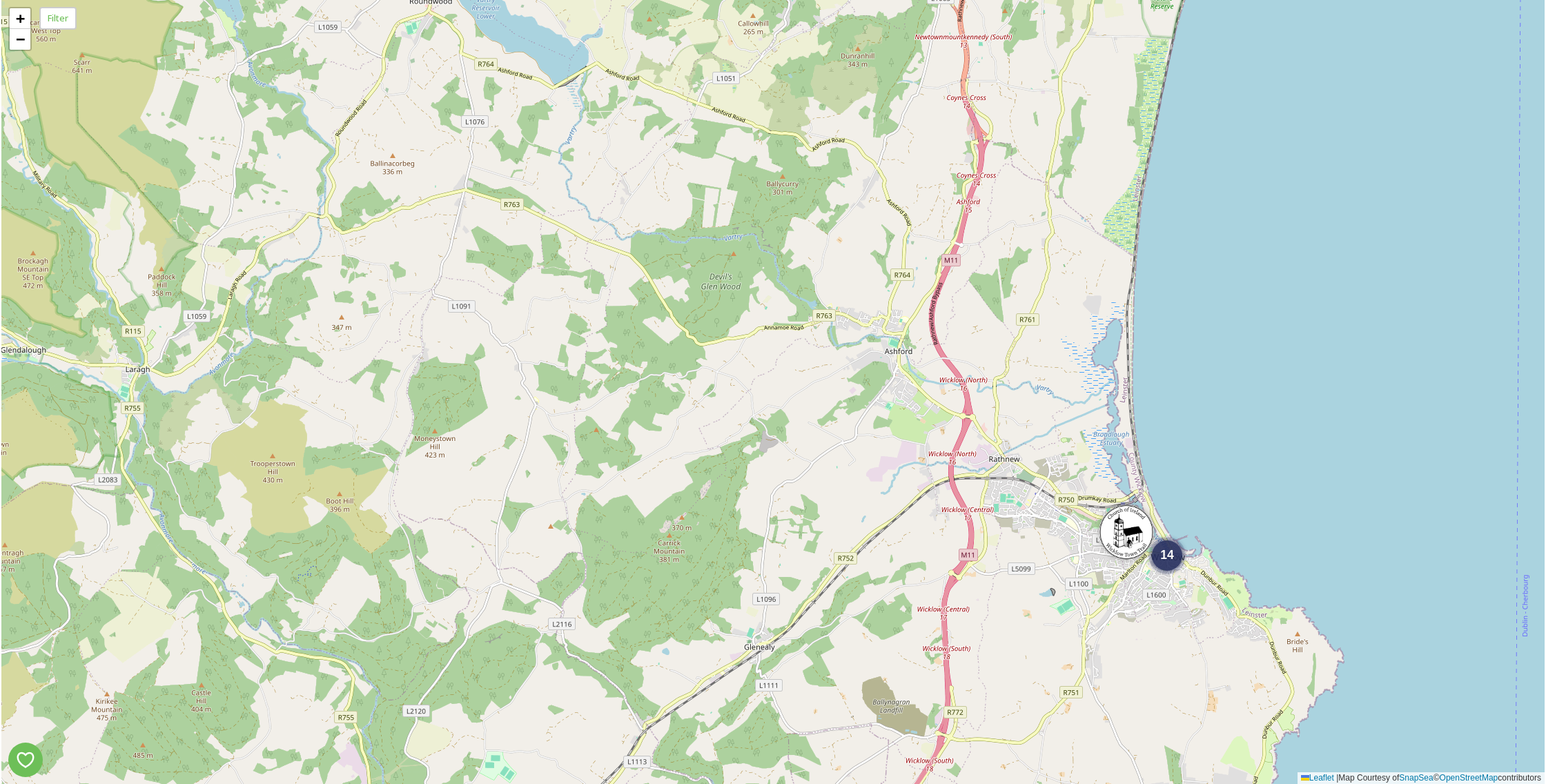
drag, startPoint x: 404, startPoint y: 89, endPoint x: 799, endPoint y: 248, distance: 425.8
click at [799, 247] on div "14 + − Leaflet | Map Courtesy of SnapSea © OpenStreetMap contributors" at bounding box center [773, 392] width 1543 height 784
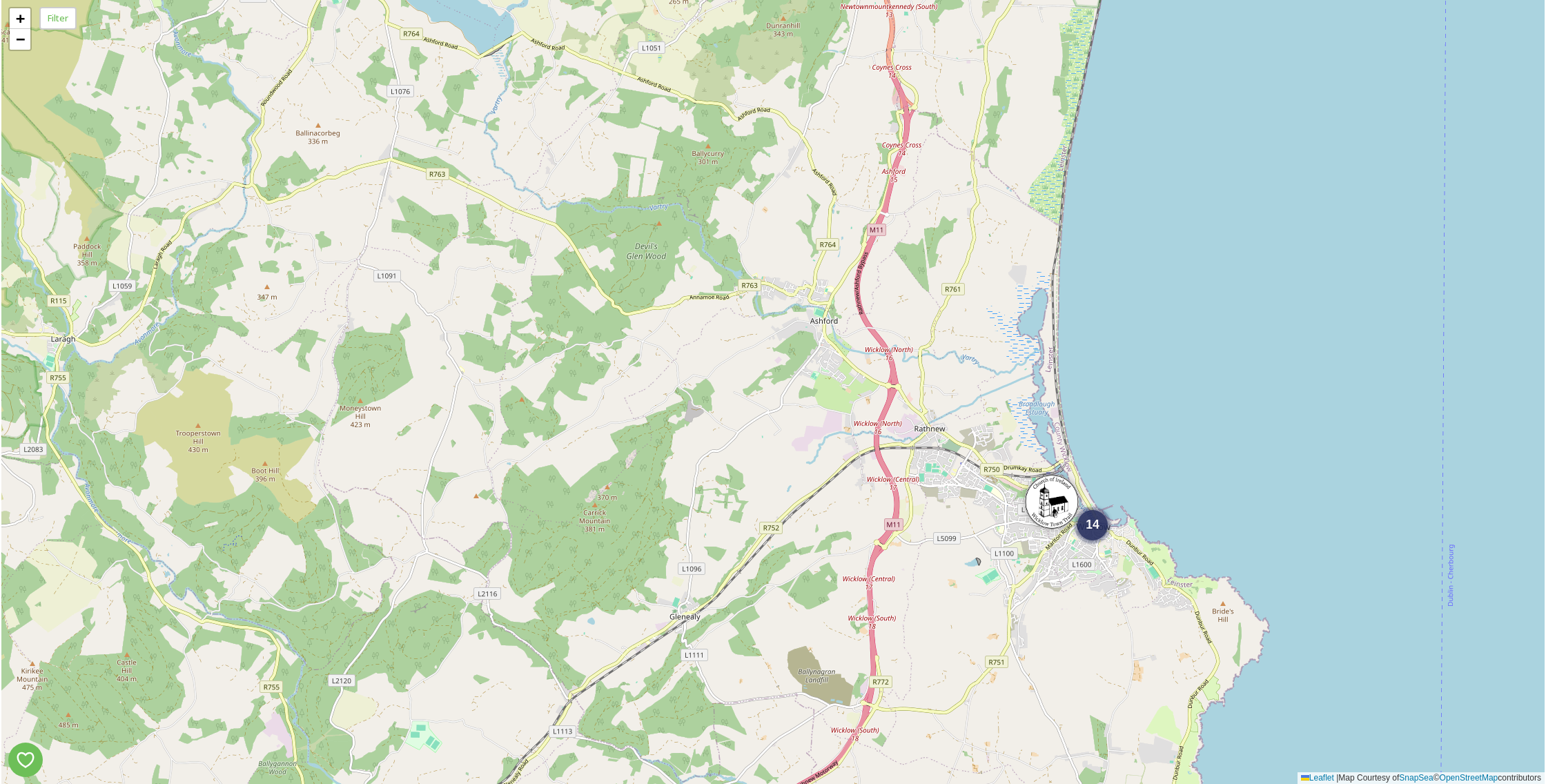
drag, startPoint x: 309, startPoint y: 128, endPoint x: 640, endPoint y: 274, distance: 361.8
click at [640, 273] on div "14 + − Leaflet | Map Courtesy of SnapSea © OpenStreetMap contributors" at bounding box center [773, 392] width 1543 height 784
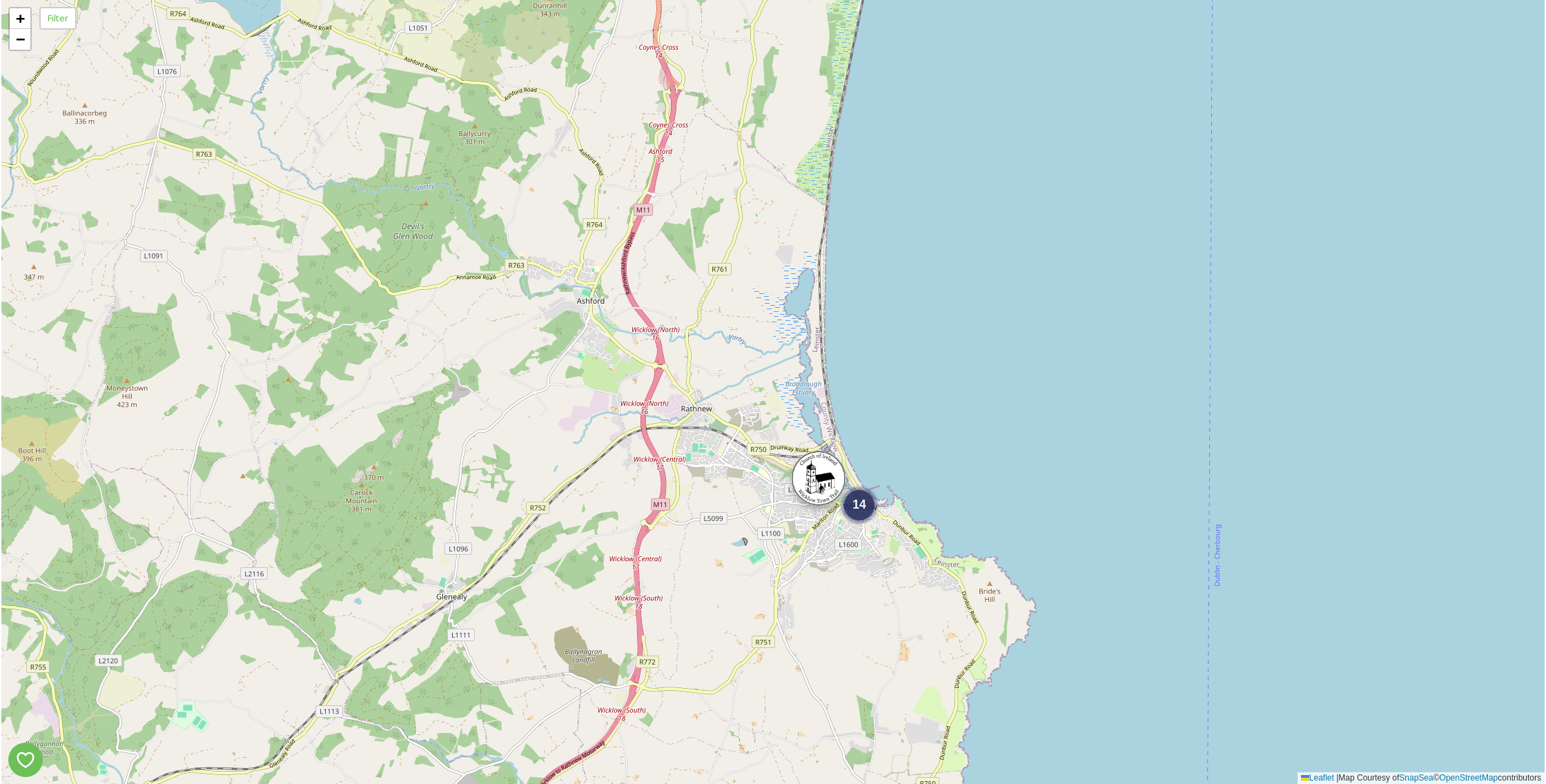
drag, startPoint x: 680, startPoint y: 337, endPoint x: 799, endPoint y: 469, distance: 177.7
click at [797, 467] on div "14 + − Leaflet | Map Courtesy of SnapSea © OpenStreetMap contributors" at bounding box center [773, 392] width 1543 height 784
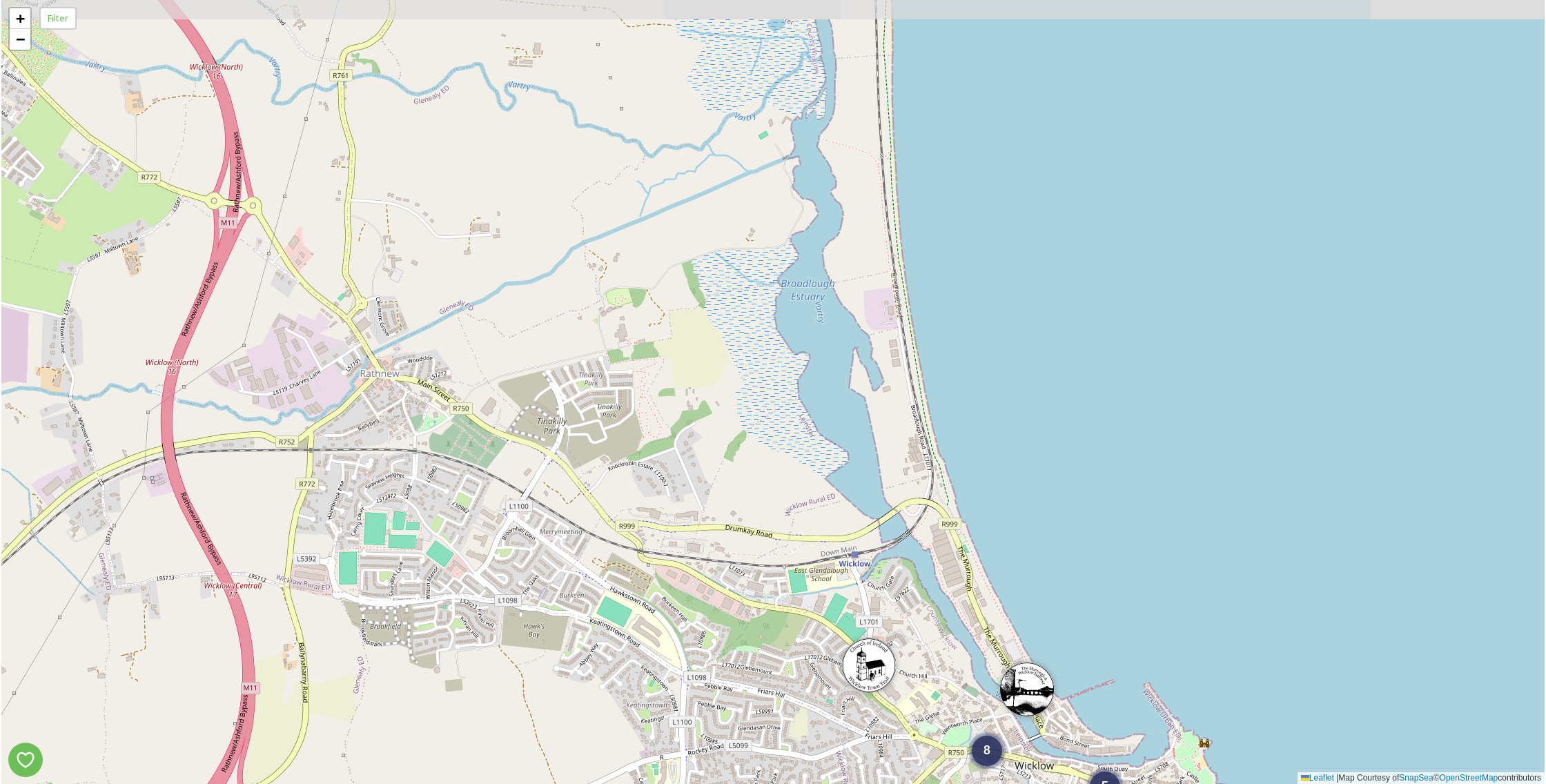
drag, startPoint x: 351, startPoint y: 327, endPoint x: 586, endPoint y: 637, distance: 389.0
click at [587, 639] on div "5 8 + − Leaflet | Map Courtesy of SnapSea © OpenStreetMap contributors" at bounding box center [773, 392] width 1543 height 784
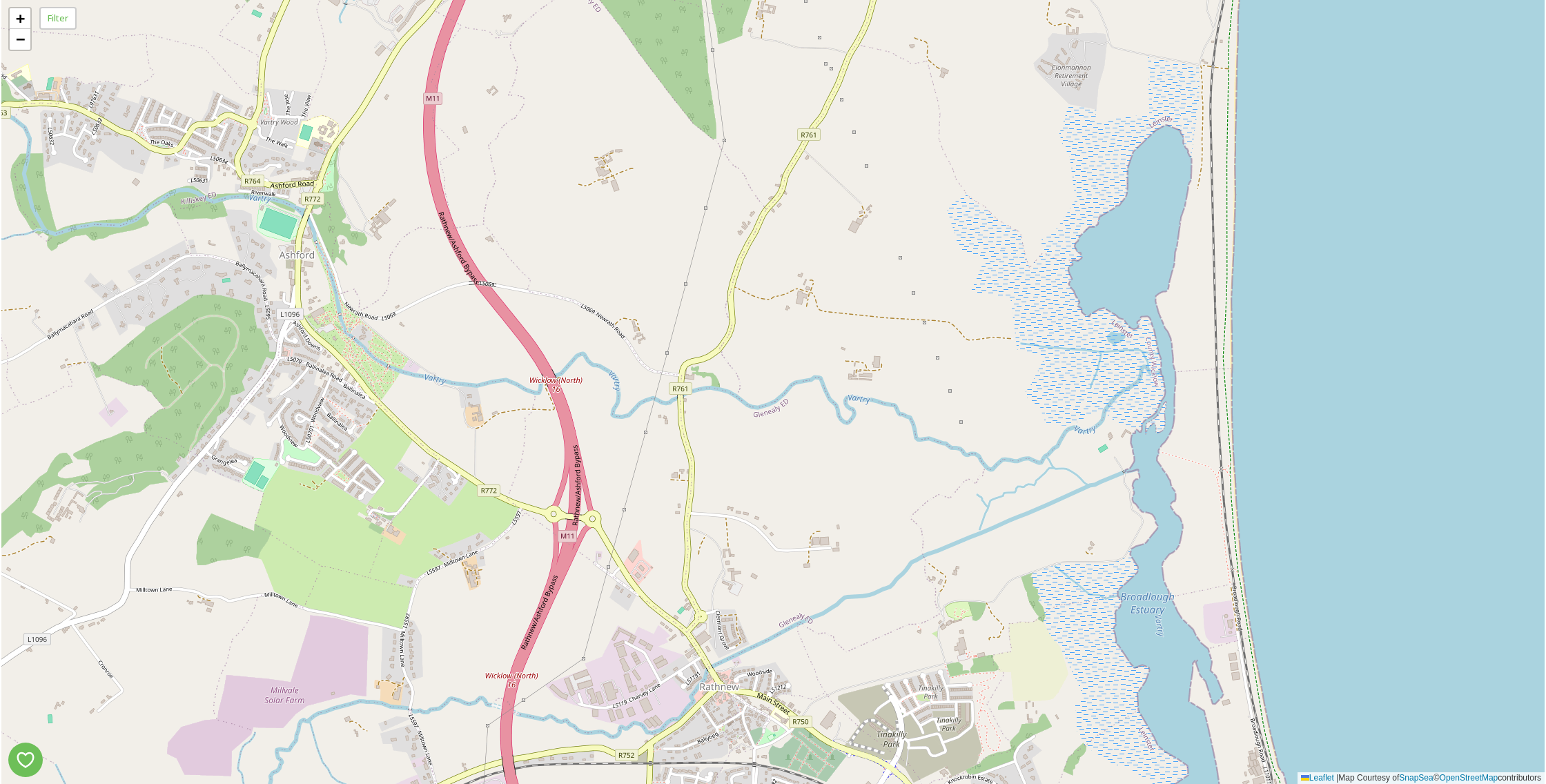
drag, startPoint x: 317, startPoint y: 167, endPoint x: 902, endPoint y: 804, distance: 864.9
click at [902, 783] on html "5 8 + − Leaflet | Map Courtesy of SnapSea © OpenStreetMap contributors Filter /…" at bounding box center [773, 392] width 1546 height 784
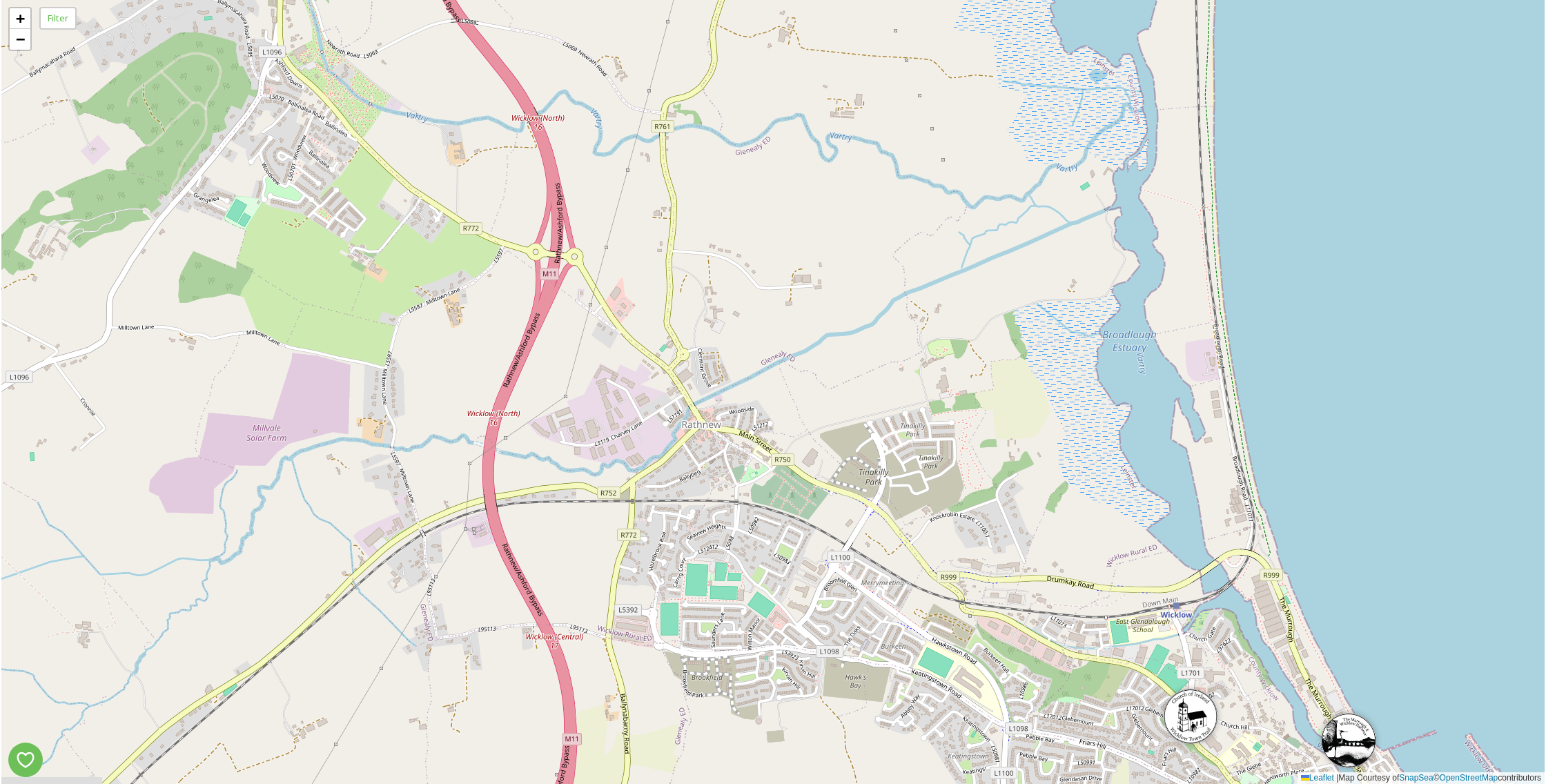
drag, startPoint x: 365, startPoint y: 126, endPoint x: 943, endPoint y: 547, distance: 715.1
click at [943, 547] on div "5 8 + − Leaflet | Map Courtesy of SnapSea © OpenStreetMap contributors" at bounding box center [773, 392] width 1543 height 784
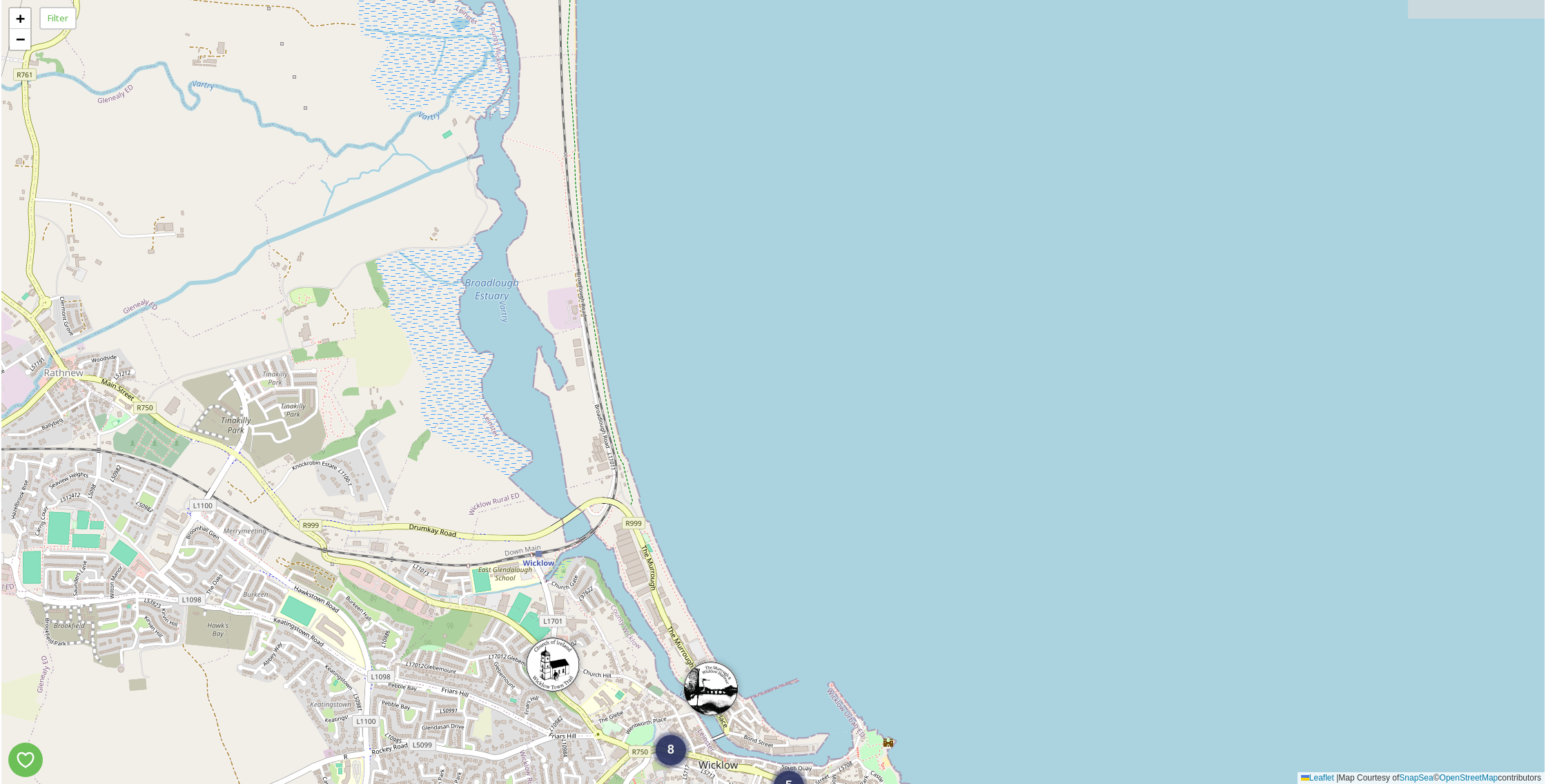
drag, startPoint x: 721, startPoint y: 94, endPoint x: 670, endPoint y: 435, distance: 344.8
click at [669, 436] on div "5 8 + − Leaflet | Map Courtesy of SnapSea © OpenStreetMap contributors" at bounding box center [773, 392] width 1543 height 784
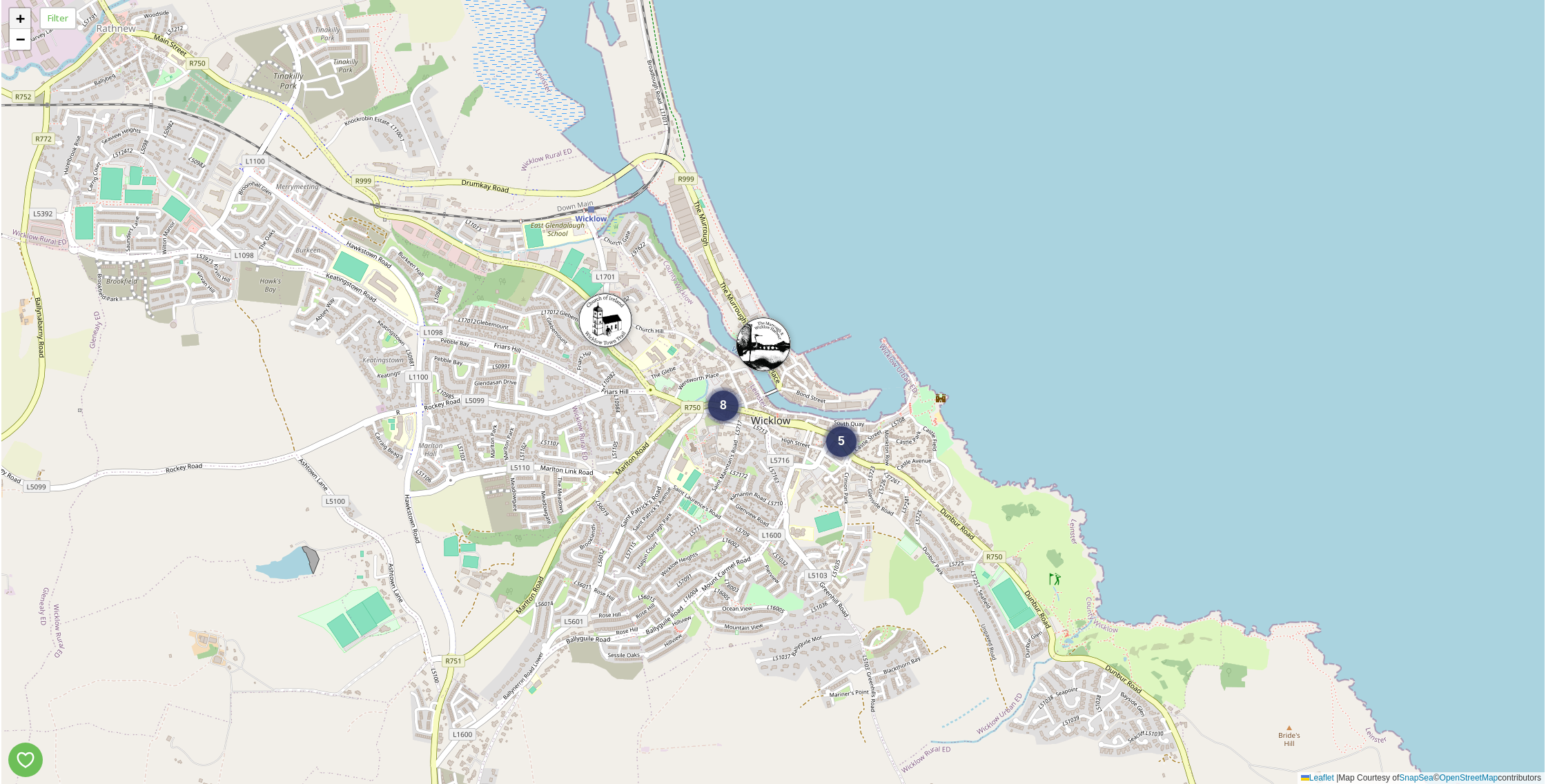
click at [19, 16] on span "+" at bounding box center [20, 18] width 9 height 17
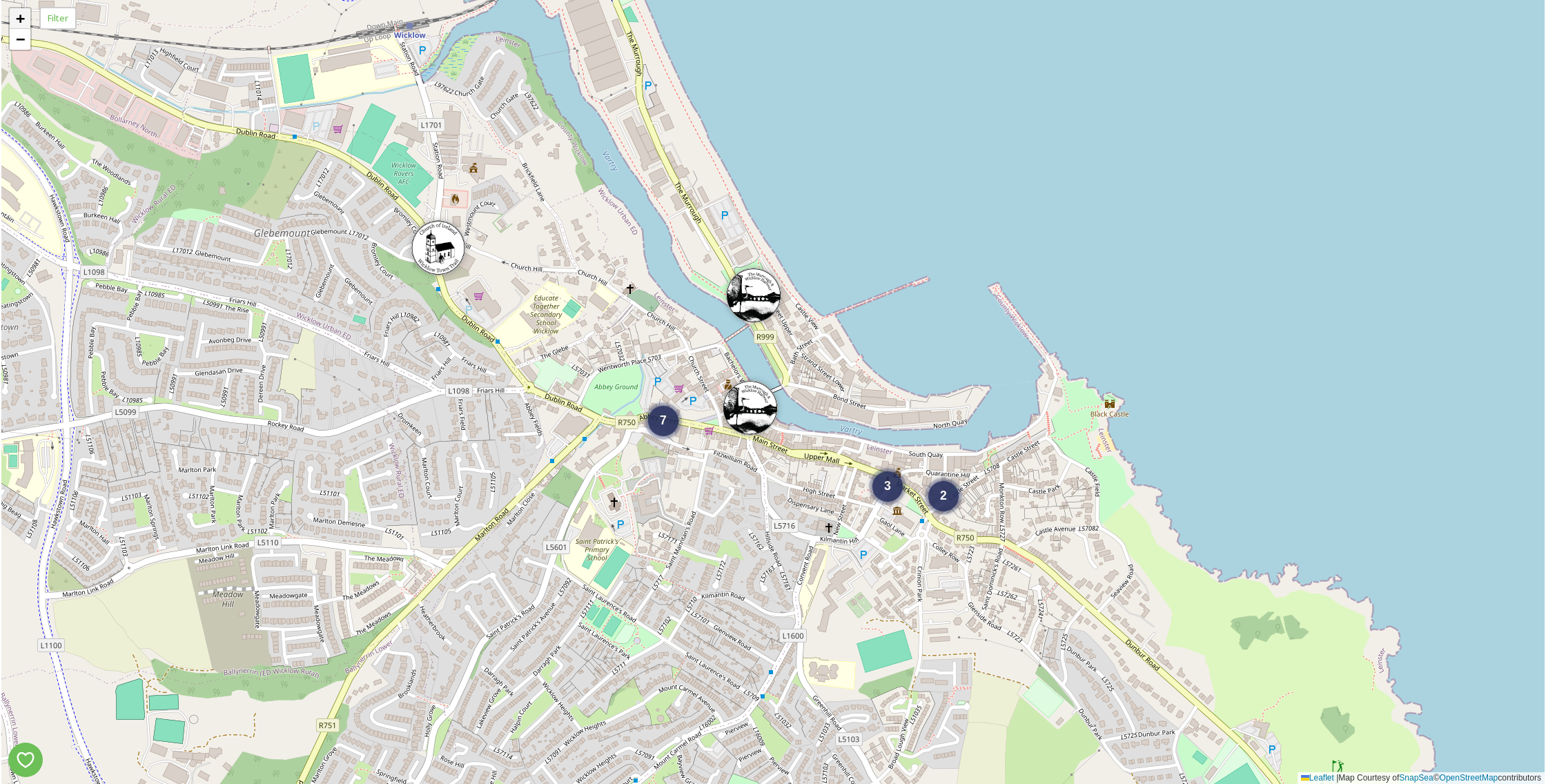
click at [19, 16] on span "+" at bounding box center [20, 18] width 9 height 17
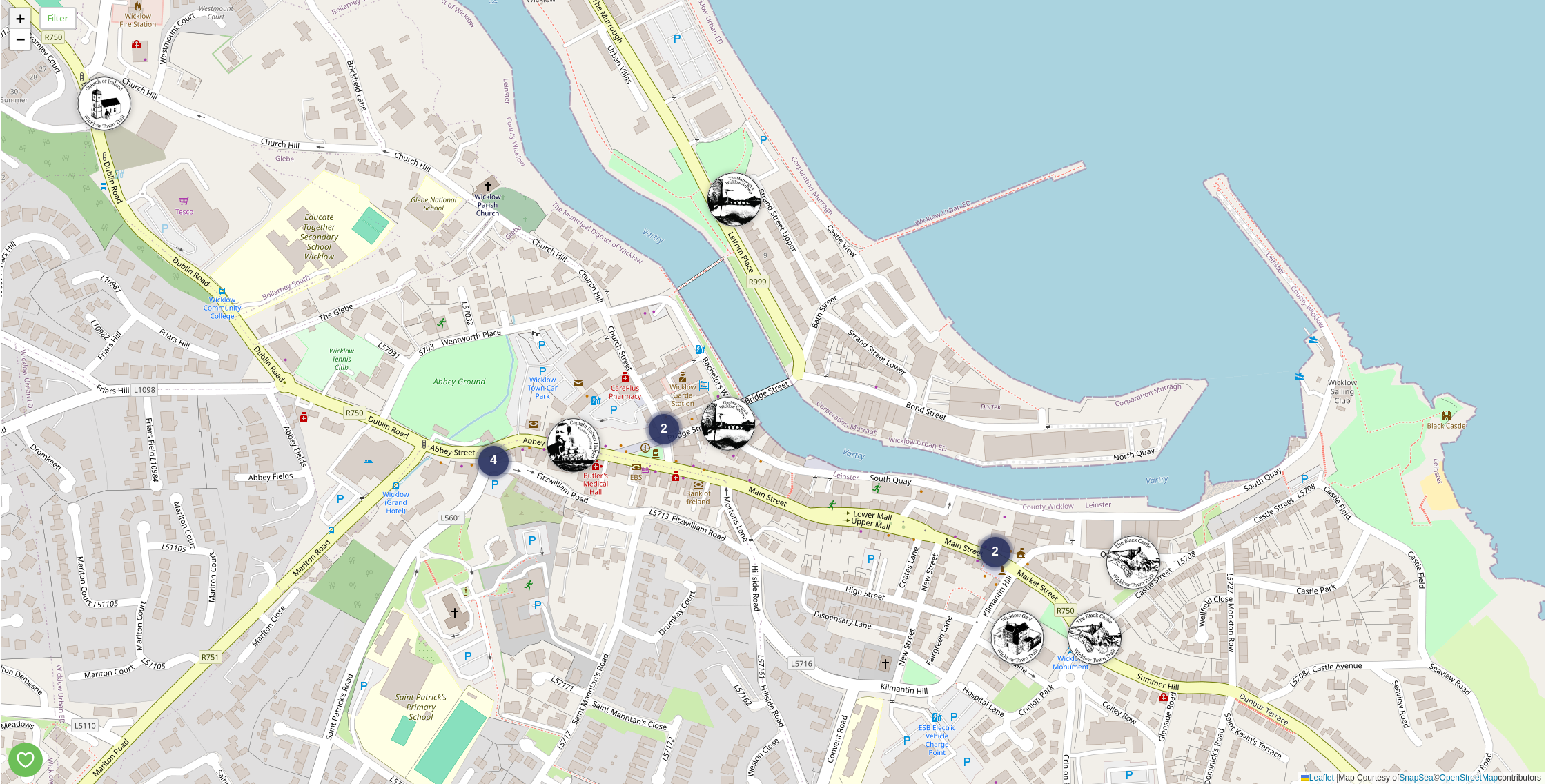
click at [19, 16] on span "+" at bounding box center [20, 18] width 9 height 17
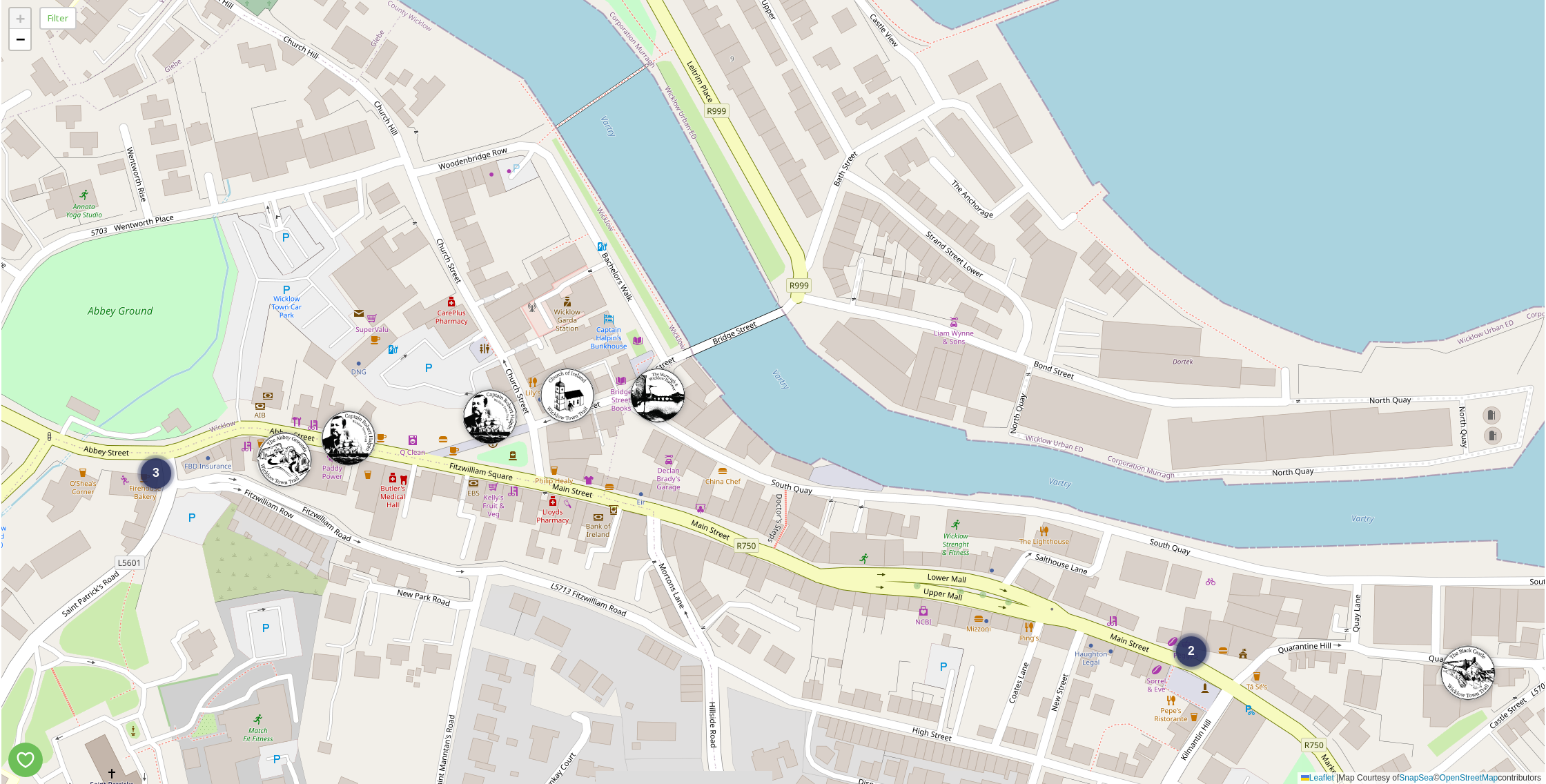
drag, startPoint x: 295, startPoint y: 203, endPoint x: 267, endPoint y: 147, distance: 62.6
click at [267, 147] on div "2 3 + − Leaflet | Map Courtesy of SnapSea © OpenStreetMap contributors" at bounding box center [773, 392] width 1543 height 784
